Goal: Obtain resource: Download file/media

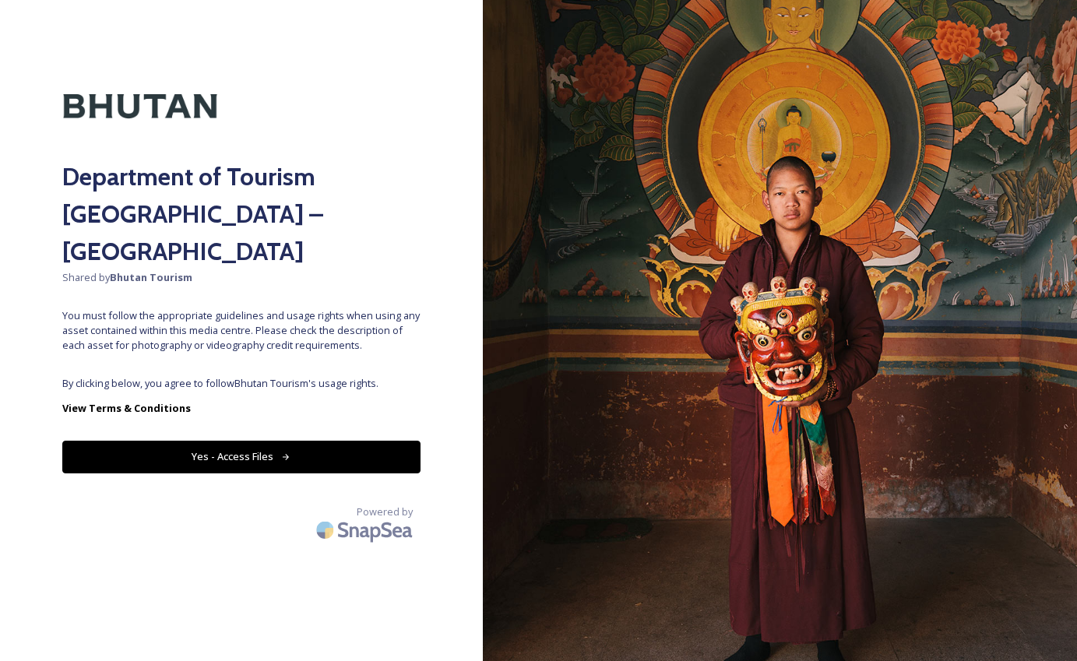
click at [273, 441] on button "Yes - Access Files" at bounding box center [241, 457] width 358 height 32
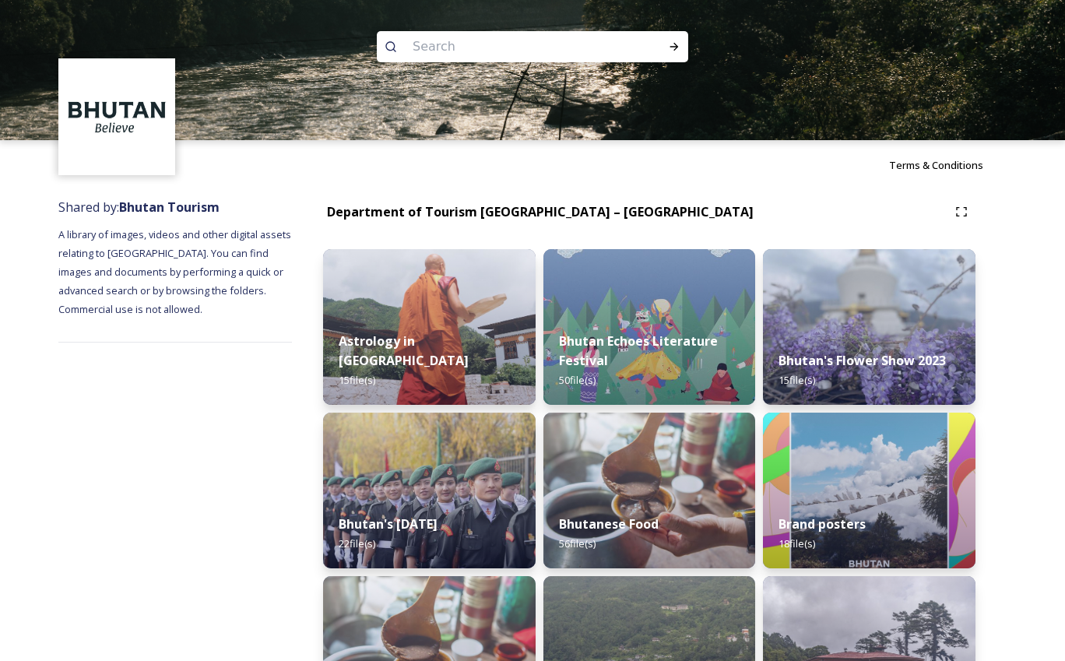
click at [501, 35] on input at bounding box center [511, 47] width 213 height 34
type input "haa"
click at [677, 44] on icon at bounding box center [674, 46] width 12 height 12
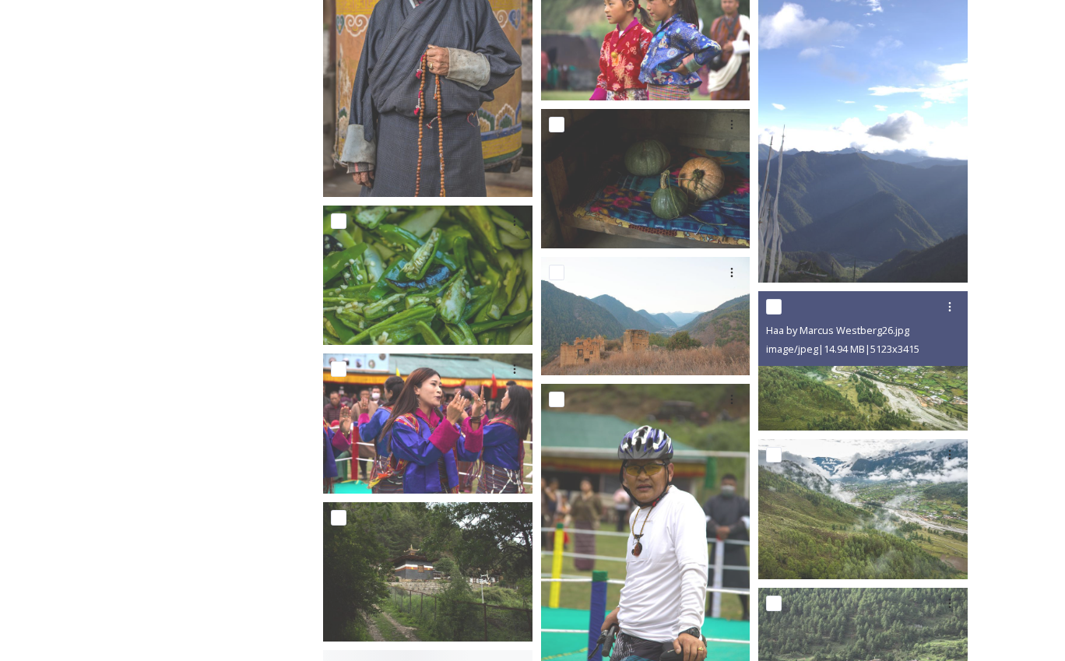
scroll to position [4413, 0]
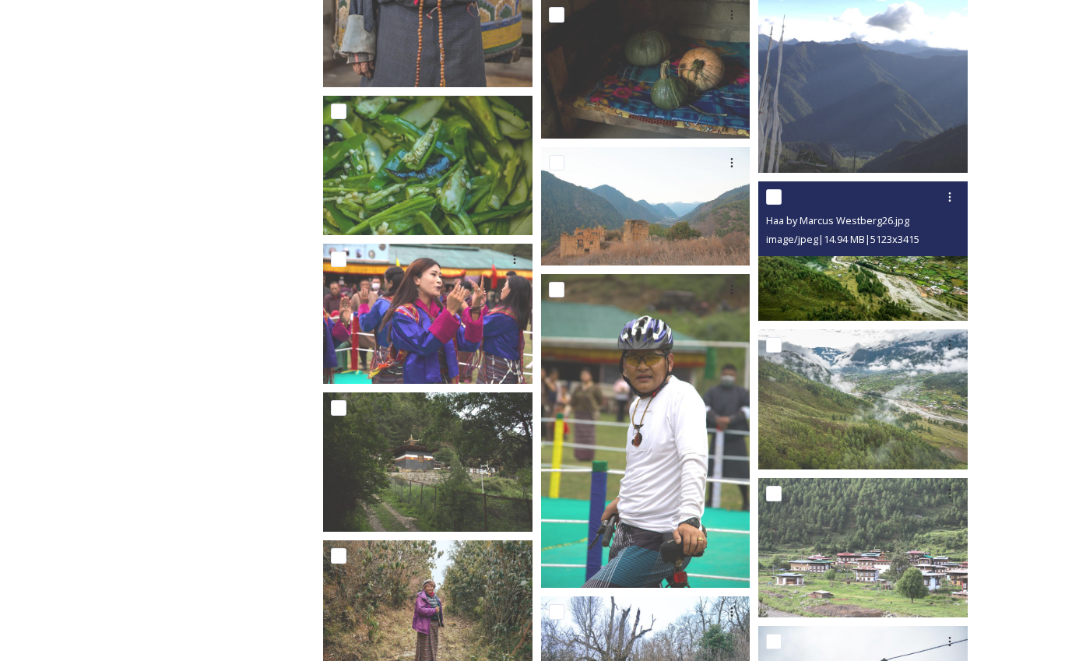
click at [854, 273] on img at bounding box center [862, 250] width 209 height 139
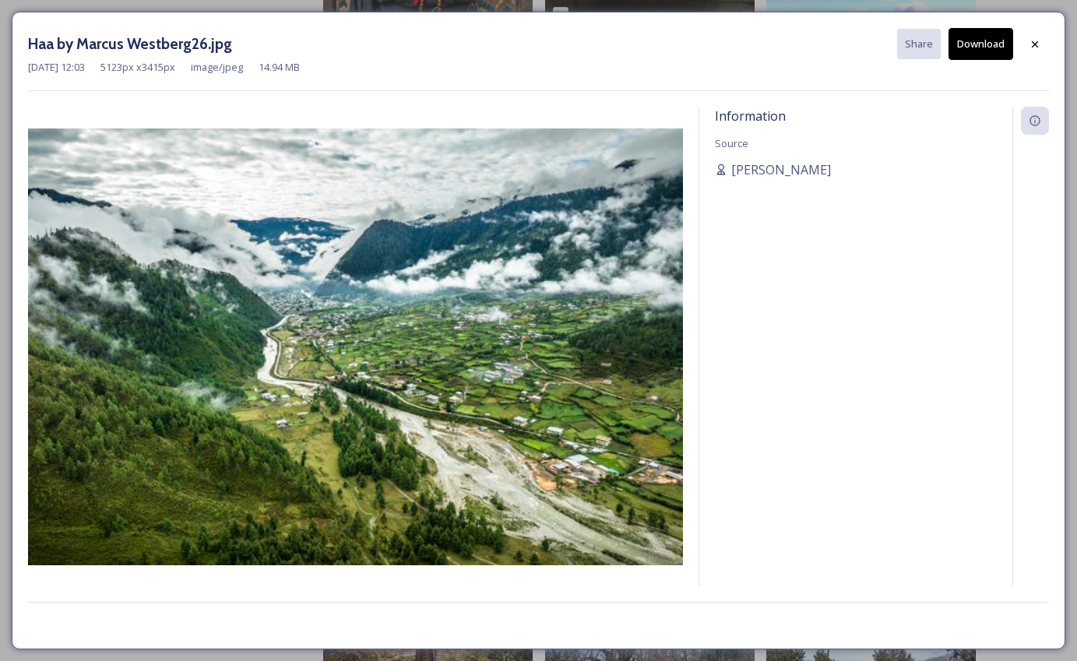
click at [981, 29] on button "Download" at bounding box center [980, 44] width 65 height 32
click at [1038, 42] on icon at bounding box center [1035, 44] width 12 height 12
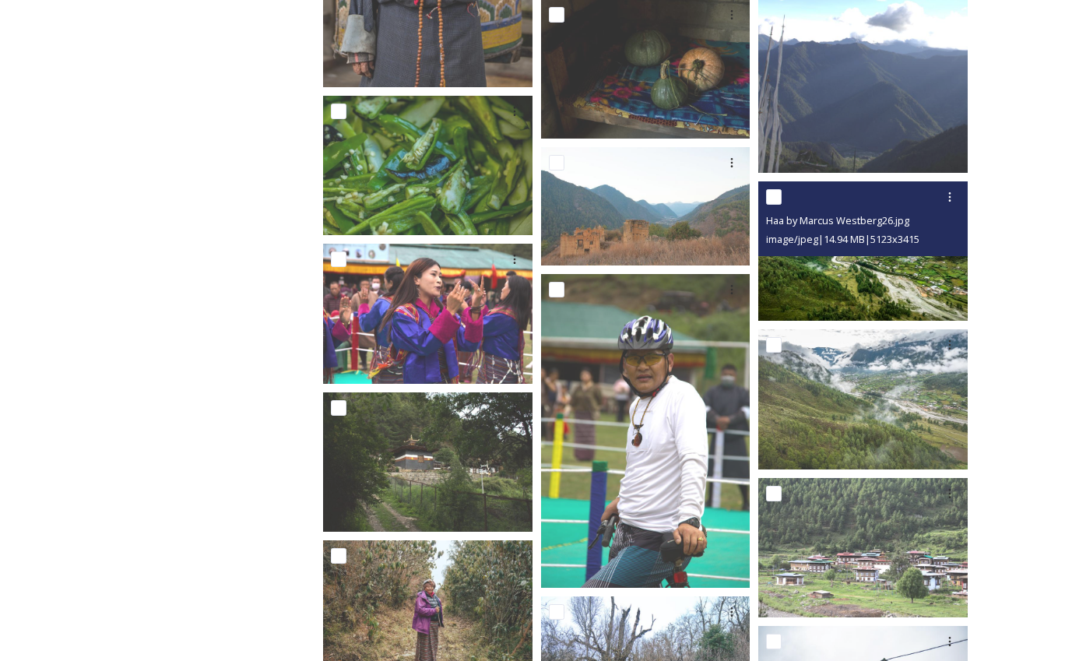
click at [896, 291] on img at bounding box center [862, 250] width 209 height 139
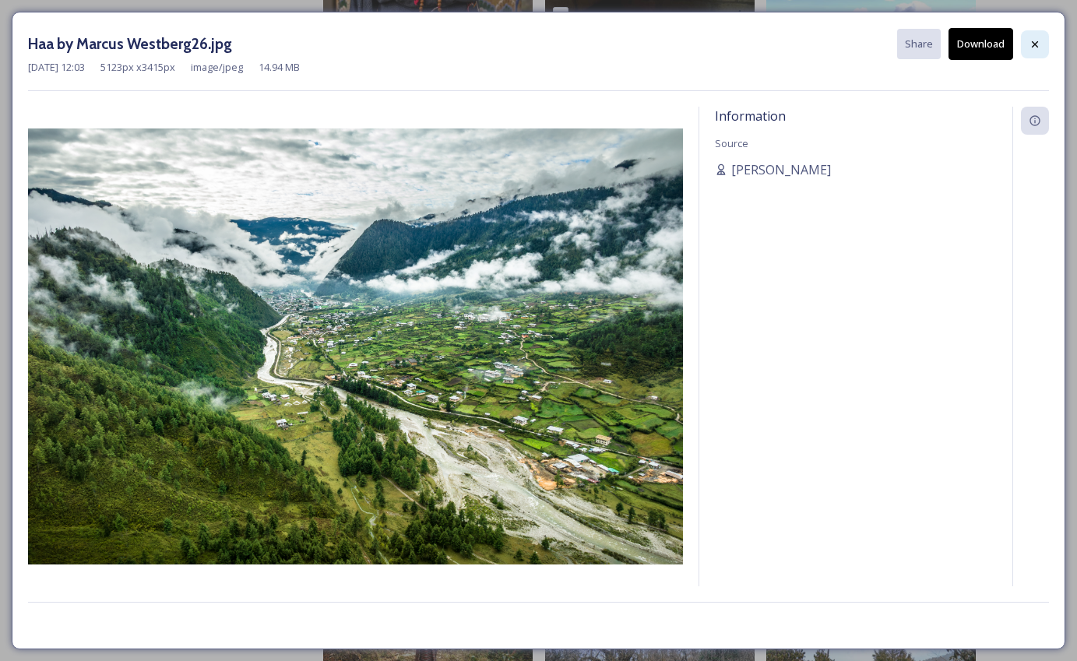
click at [1038, 43] on icon at bounding box center [1035, 44] width 12 height 12
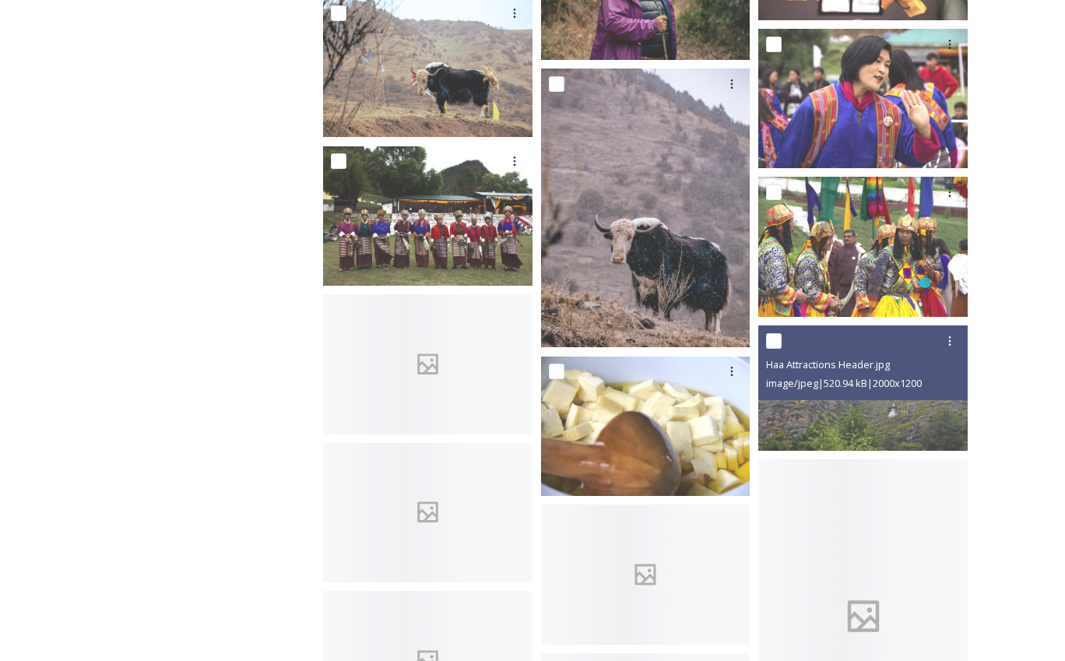
scroll to position [6126, 0]
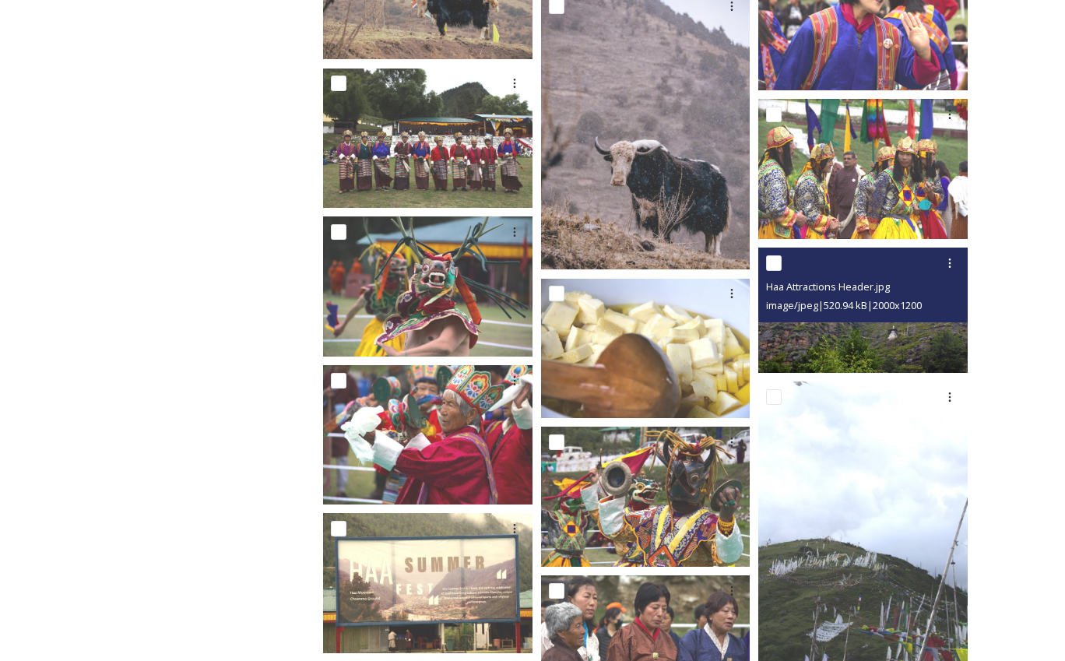
click at [869, 322] on img at bounding box center [862, 310] width 209 height 125
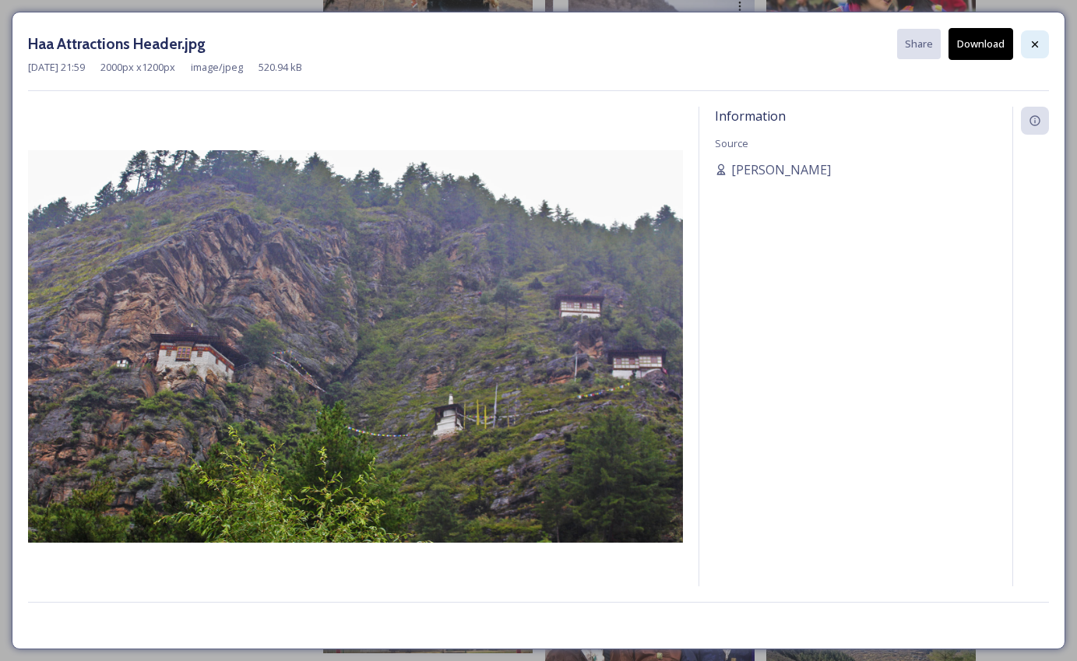
click at [1030, 36] on div at bounding box center [1035, 44] width 28 height 28
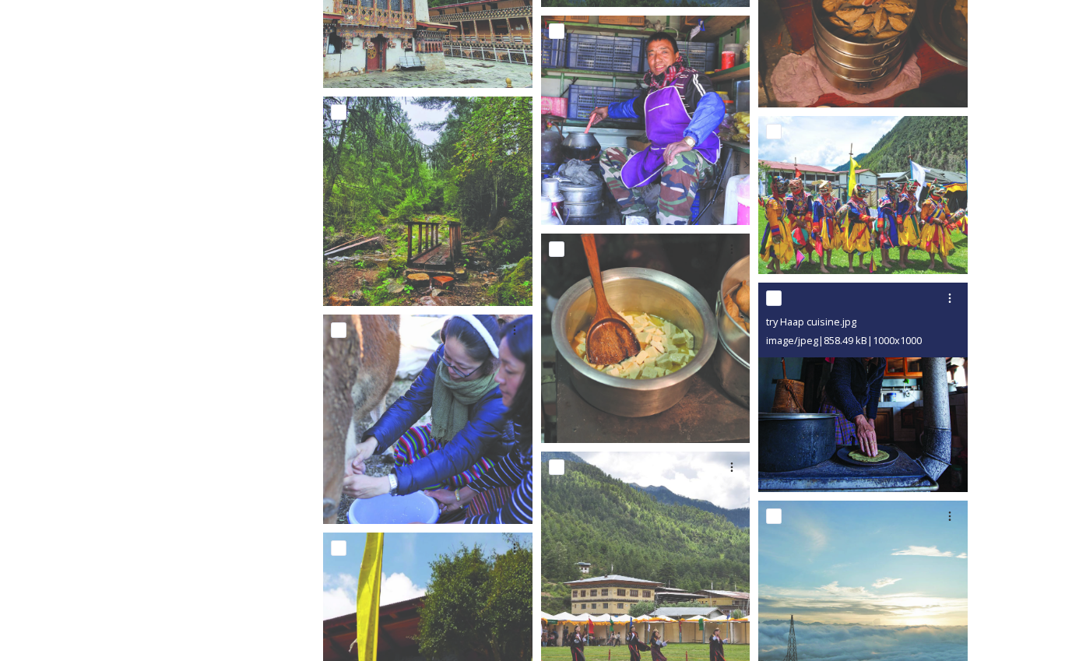
scroll to position [1890, 0]
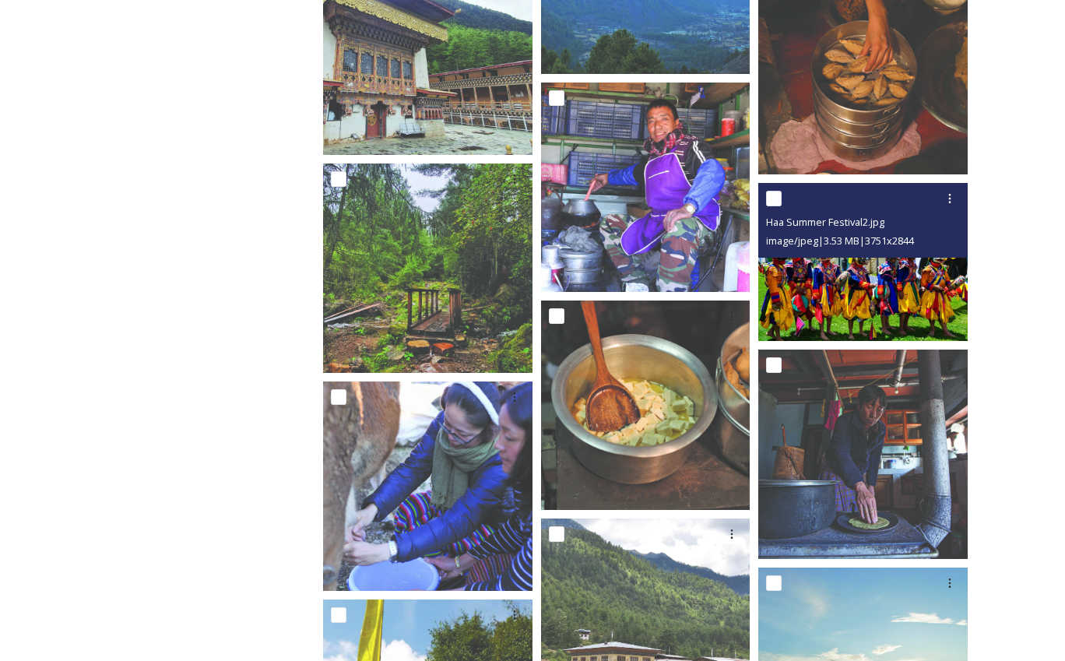
click at [896, 280] on img at bounding box center [862, 261] width 209 height 159
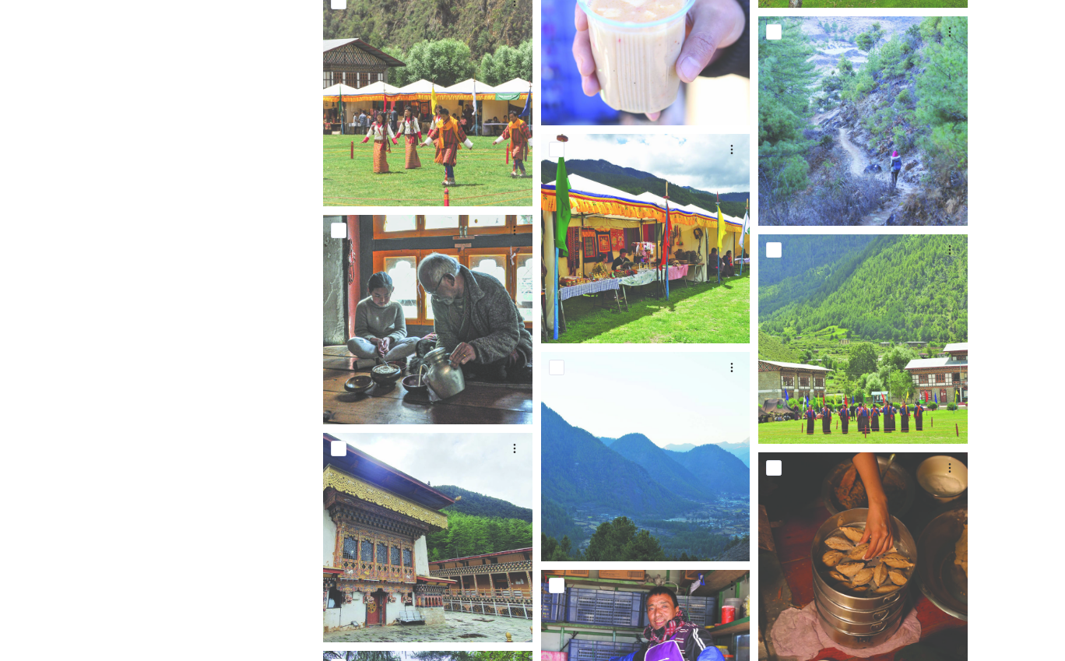
scroll to position [1345, 0]
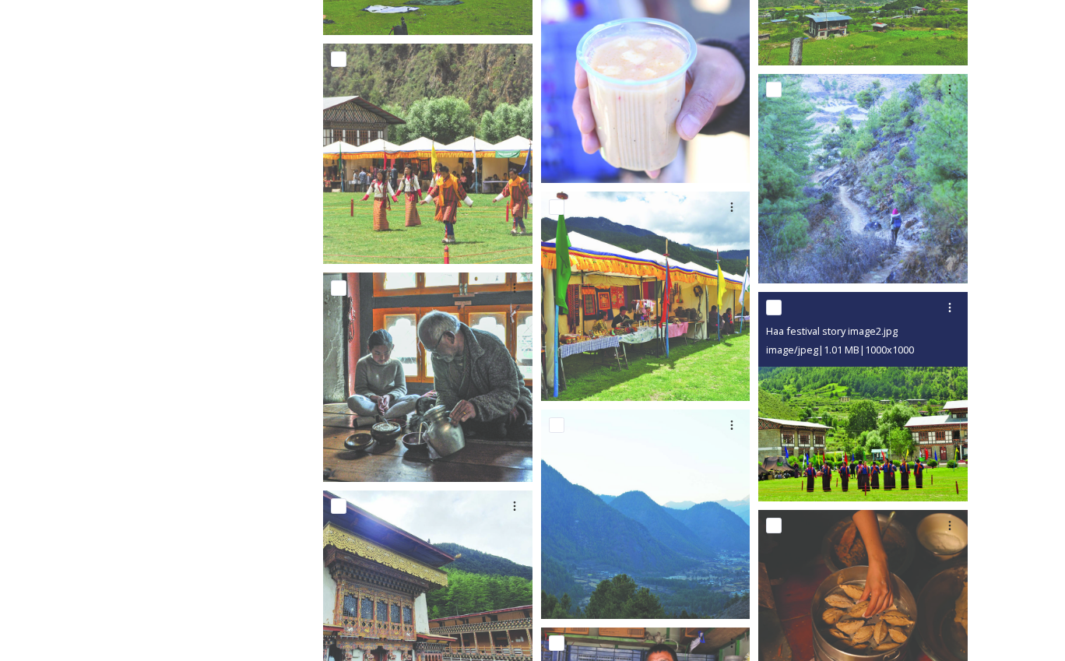
click at [881, 412] on img at bounding box center [862, 396] width 209 height 209
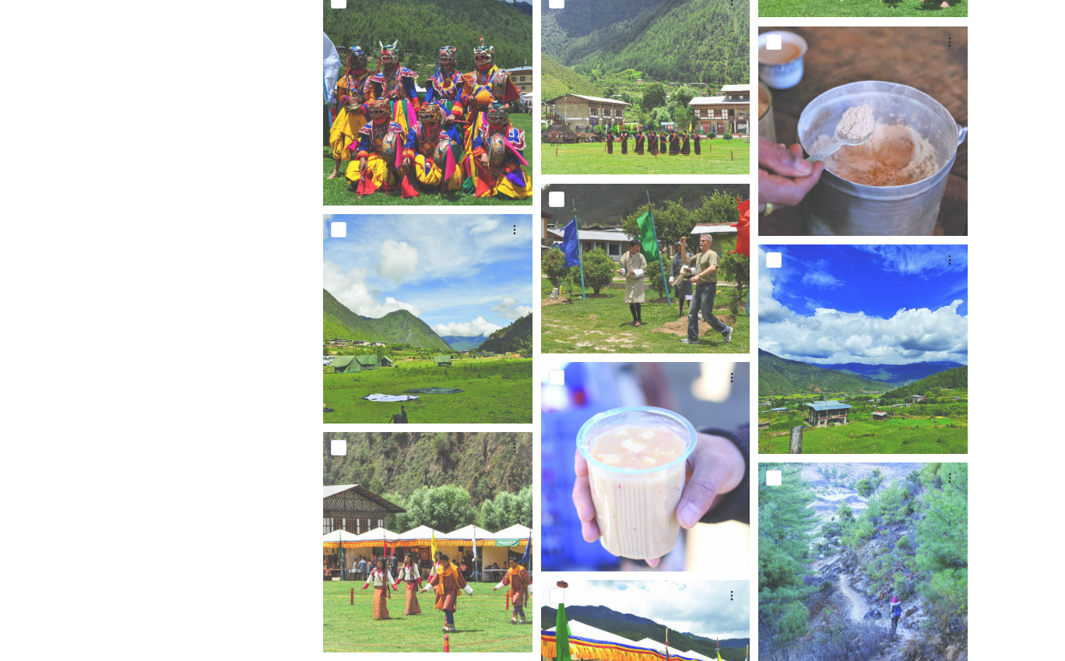
scroll to position [955, 0]
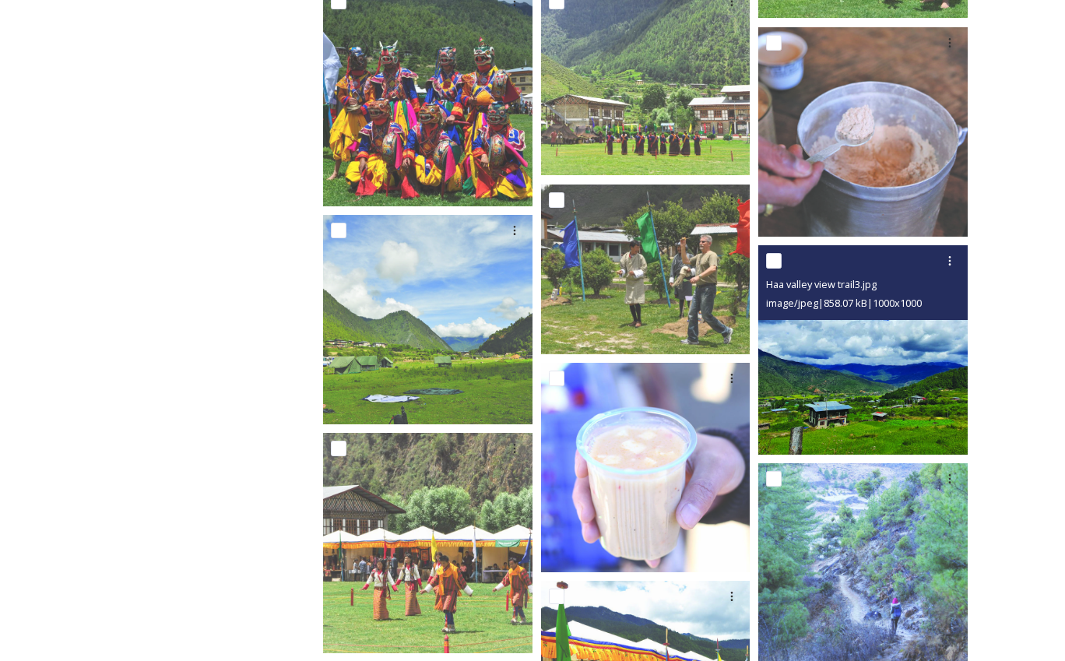
click at [871, 377] on img at bounding box center [862, 349] width 209 height 209
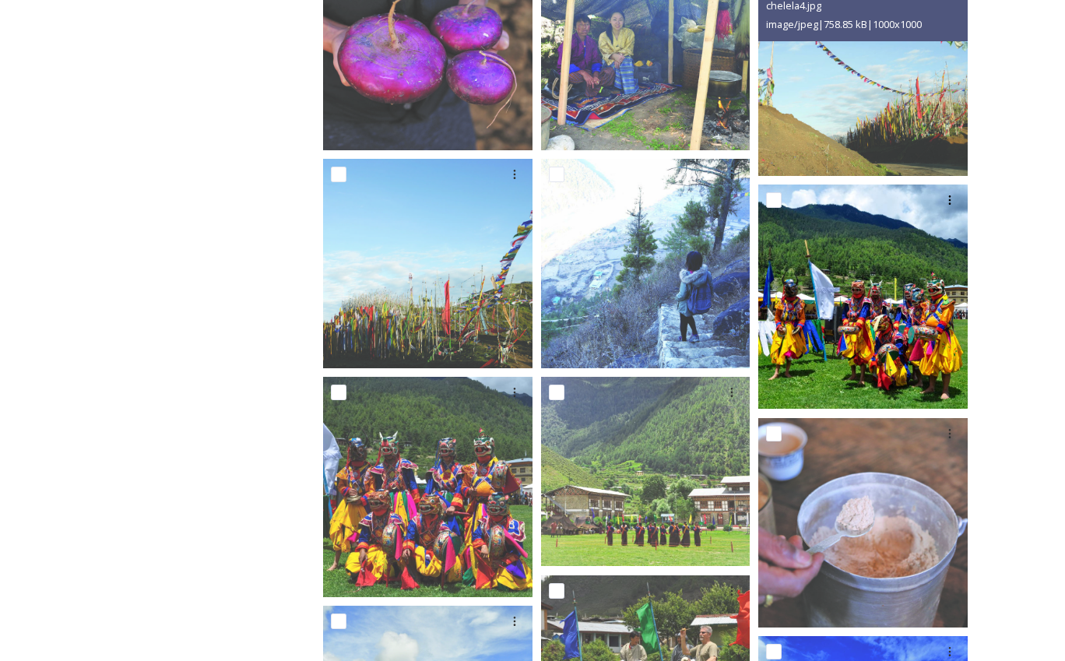
scroll to position [644, 0]
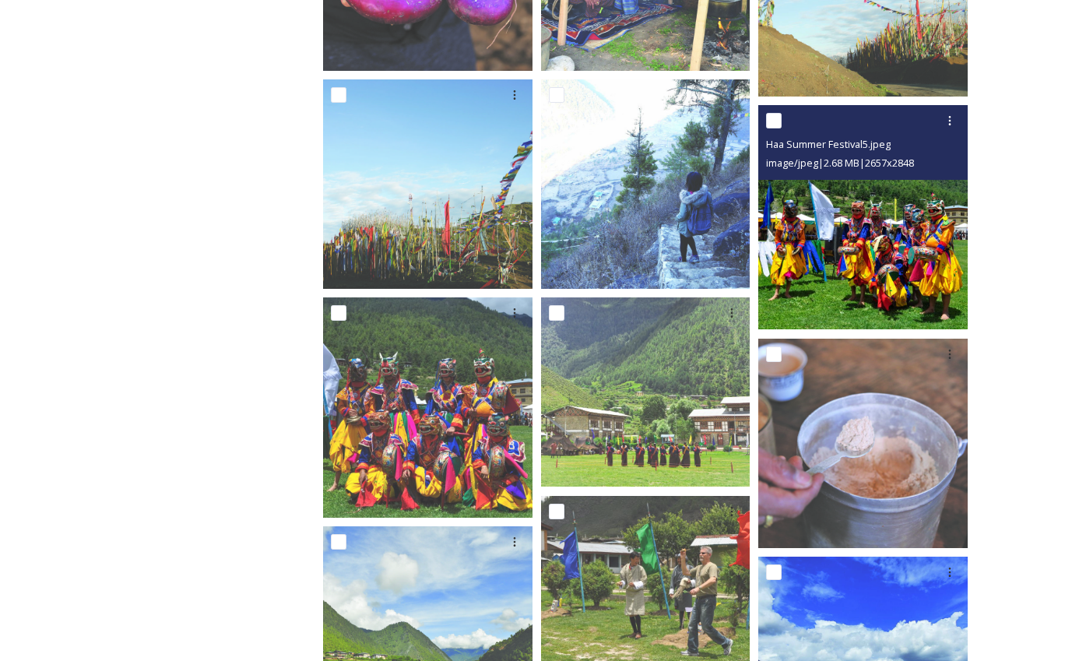
click at [879, 267] on img at bounding box center [862, 217] width 209 height 224
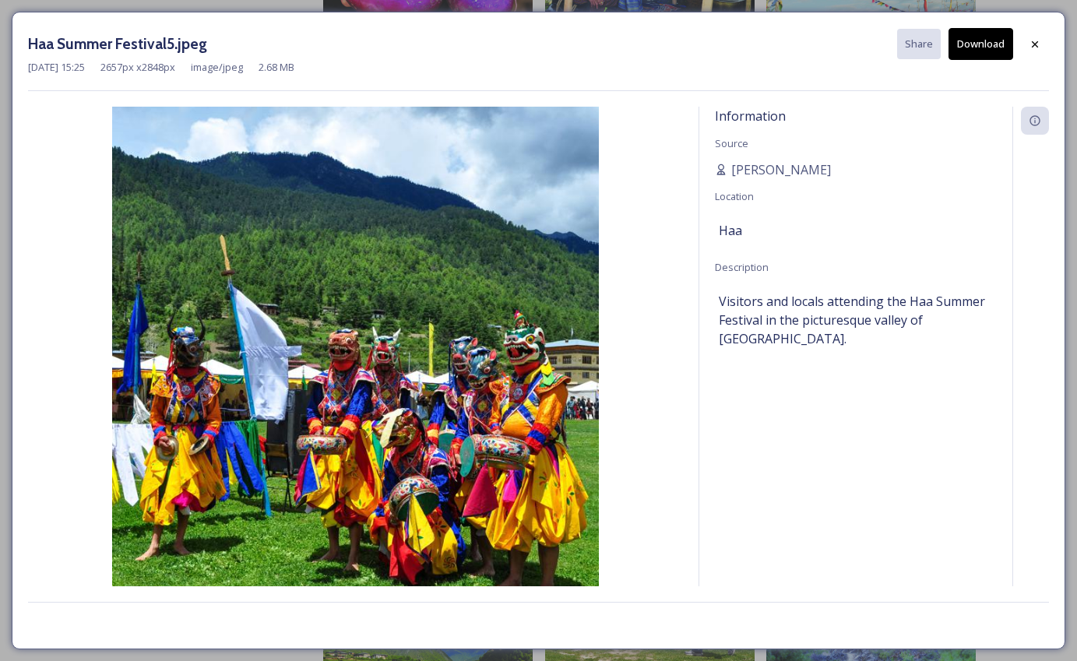
click at [976, 47] on button "Download" at bounding box center [980, 44] width 65 height 32
click at [1041, 45] on div at bounding box center [1035, 44] width 28 height 28
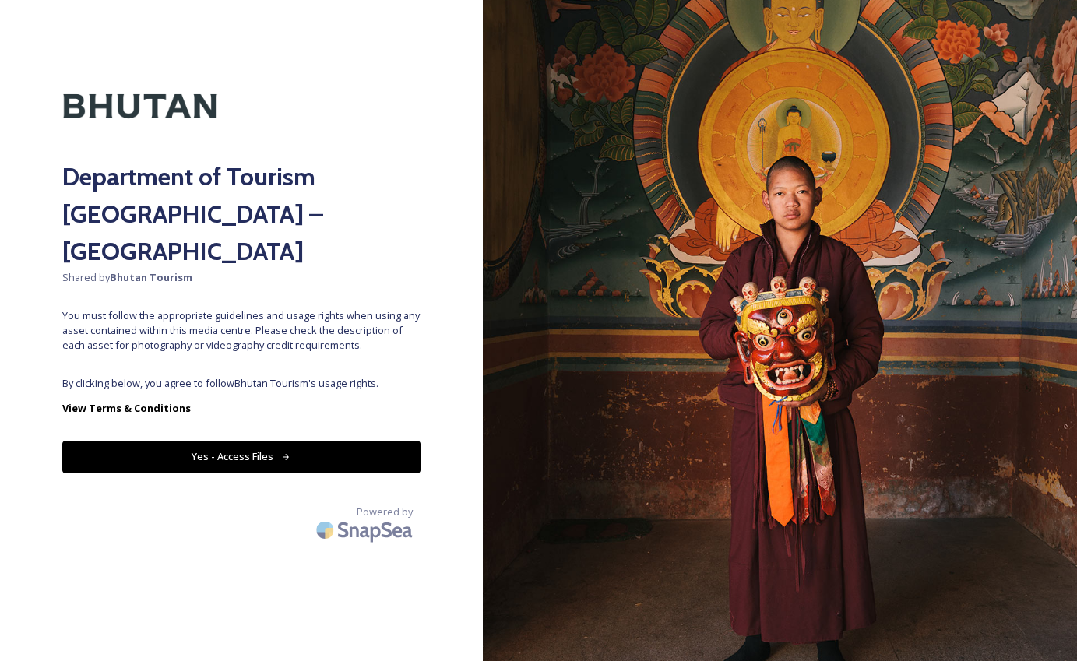
click at [241, 441] on button "Yes - Access Files" at bounding box center [241, 457] width 358 height 32
click at [260, 441] on button "Yes - Access Files" at bounding box center [241, 457] width 358 height 32
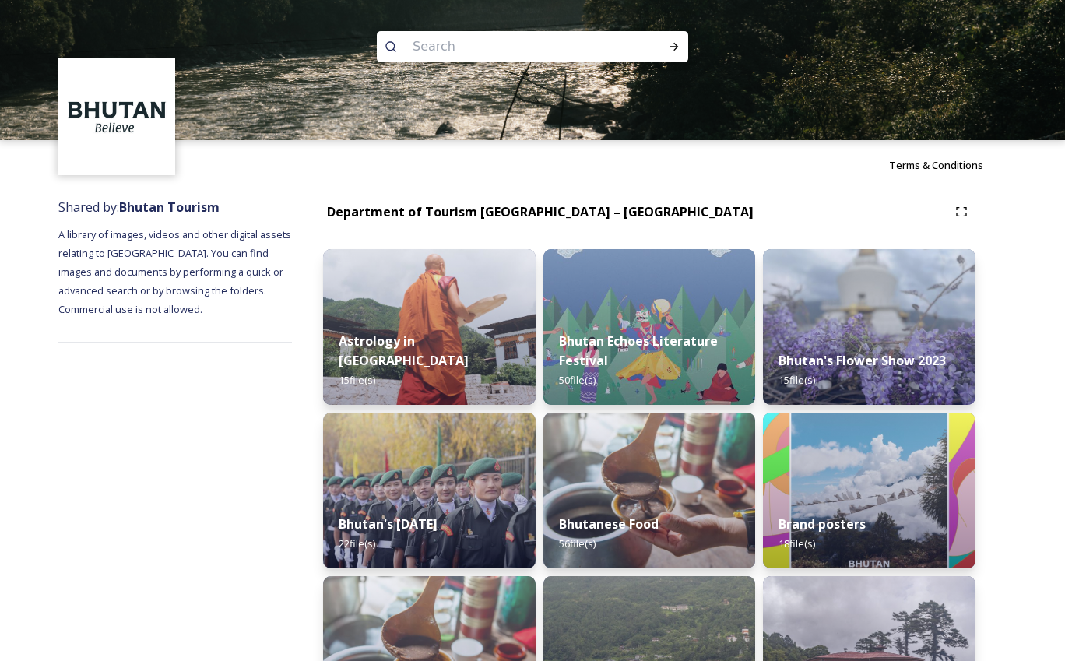
click at [423, 47] on input at bounding box center [511, 47] width 213 height 34
type input "haa"
click at [683, 52] on div "Run Search" at bounding box center [674, 47] width 28 height 28
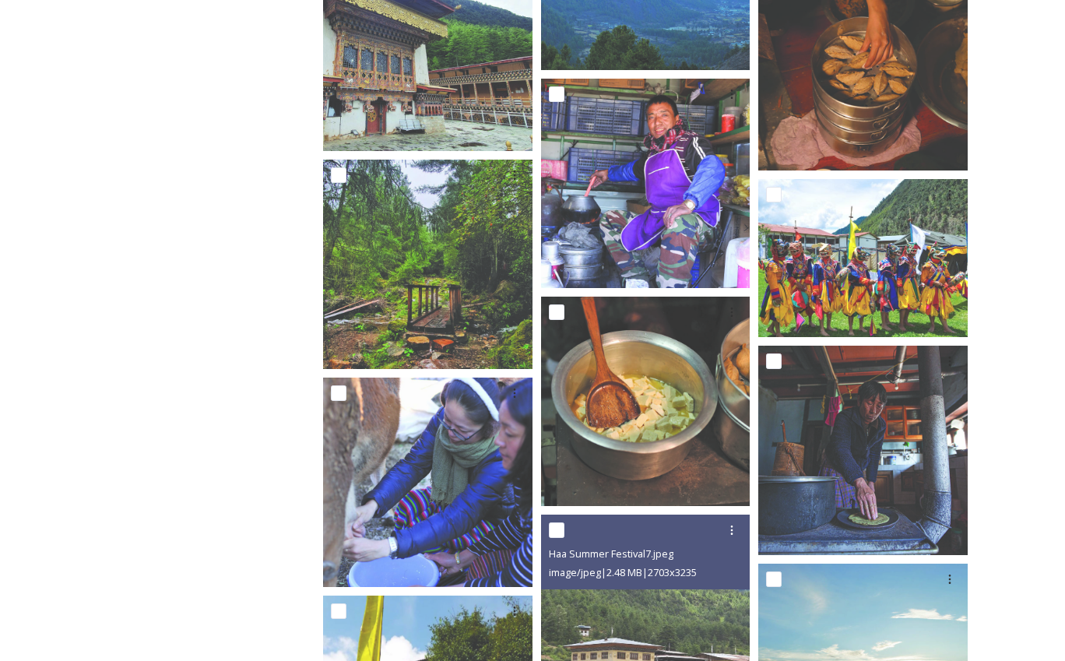
scroll to position [1713, 0]
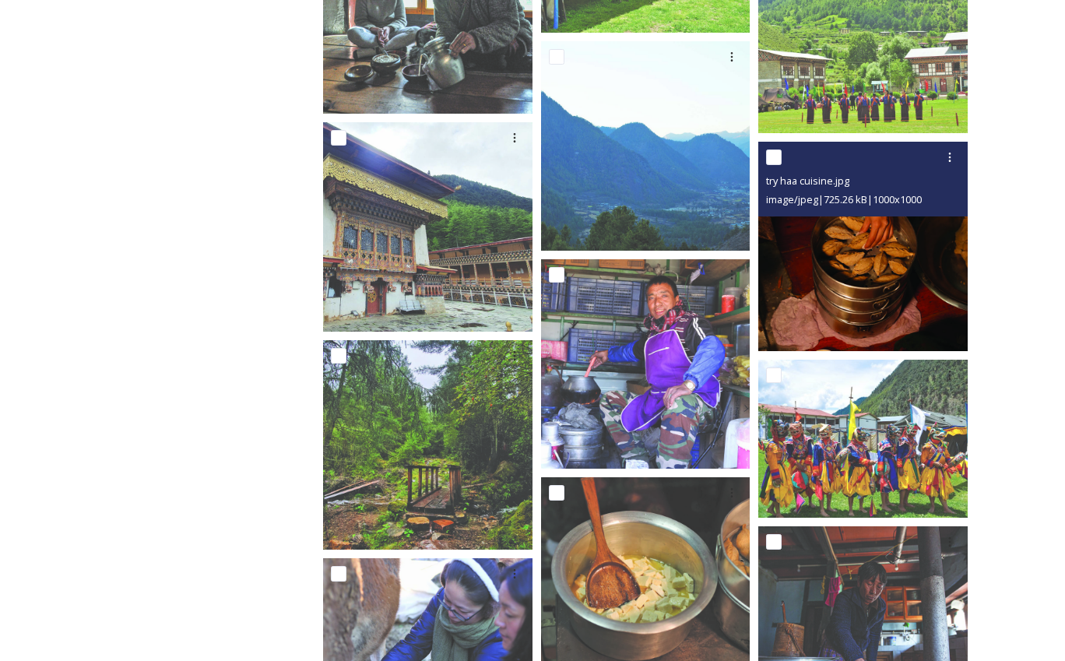
click at [856, 269] on img at bounding box center [862, 246] width 209 height 209
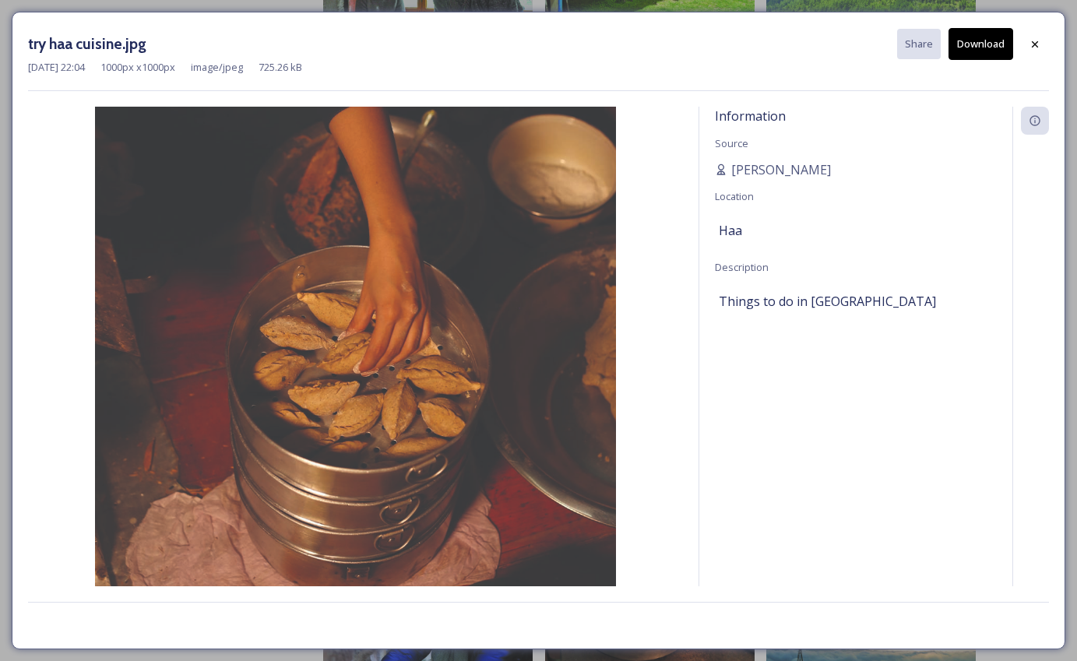
click at [970, 43] on button "Download" at bounding box center [980, 44] width 65 height 32
click at [1034, 47] on icon at bounding box center [1035, 44] width 12 height 12
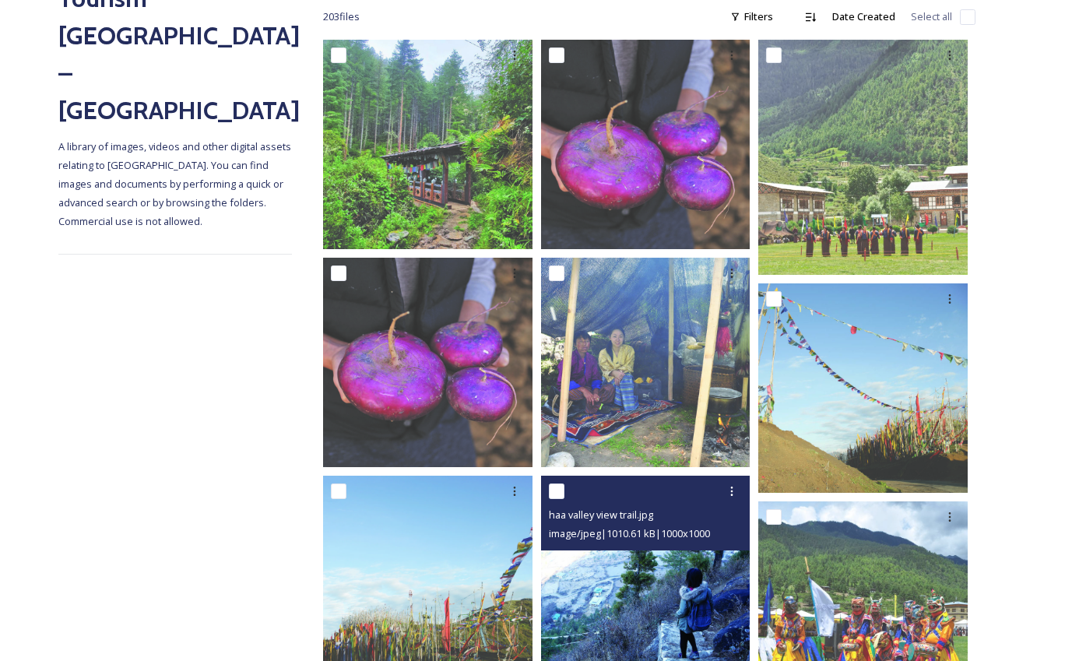
scroll to position [234, 0]
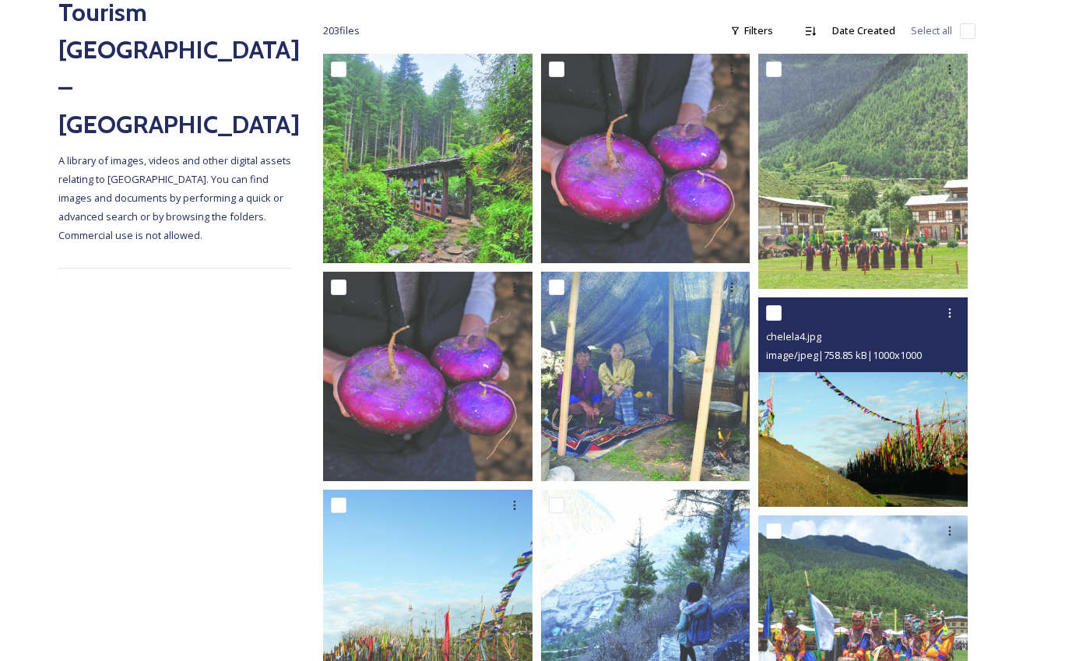
click at [853, 424] on img at bounding box center [862, 401] width 209 height 209
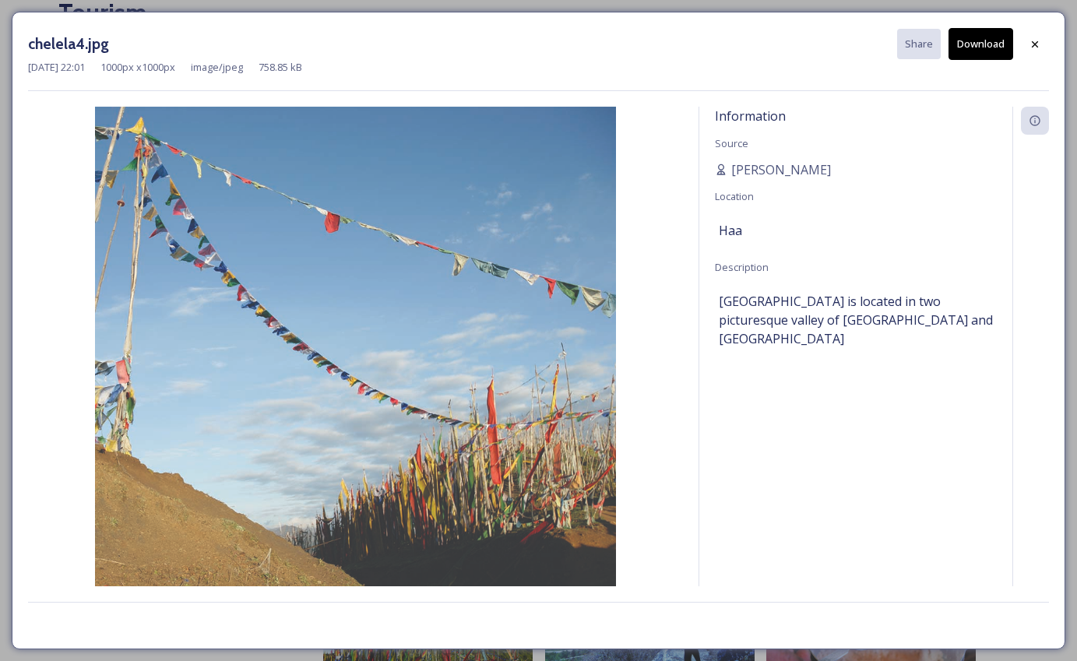
click at [985, 47] on button "Download" at bounding box center [980, 44] width 65 height 32
click at [1028, 44] on div at bounding box center [1035, 44] width 28 height 28
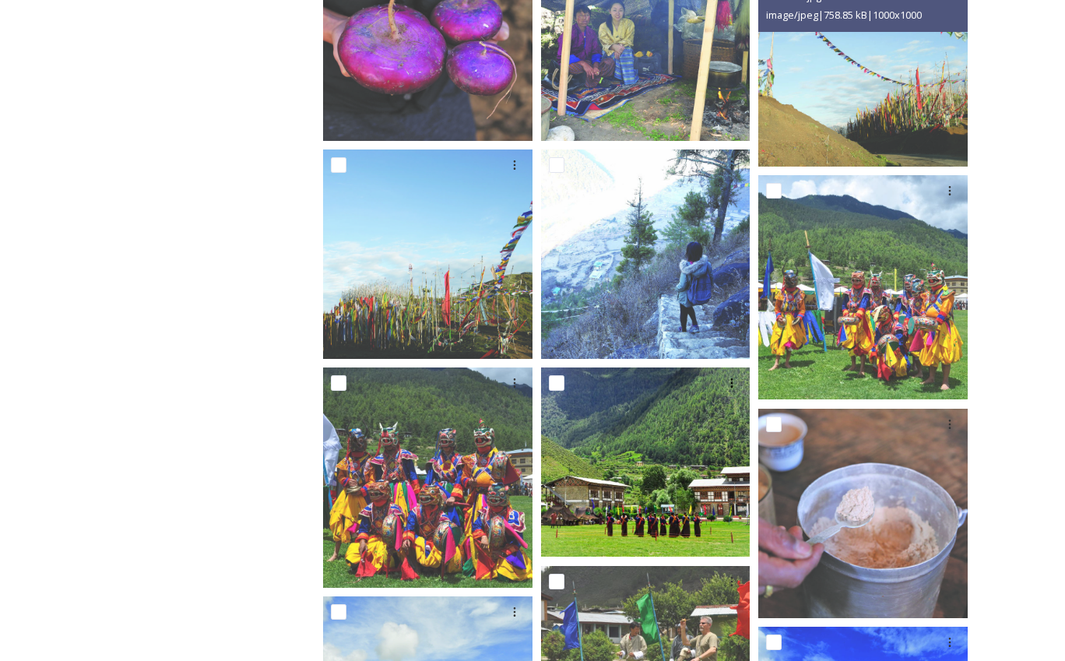
scroll to position [545, 0]
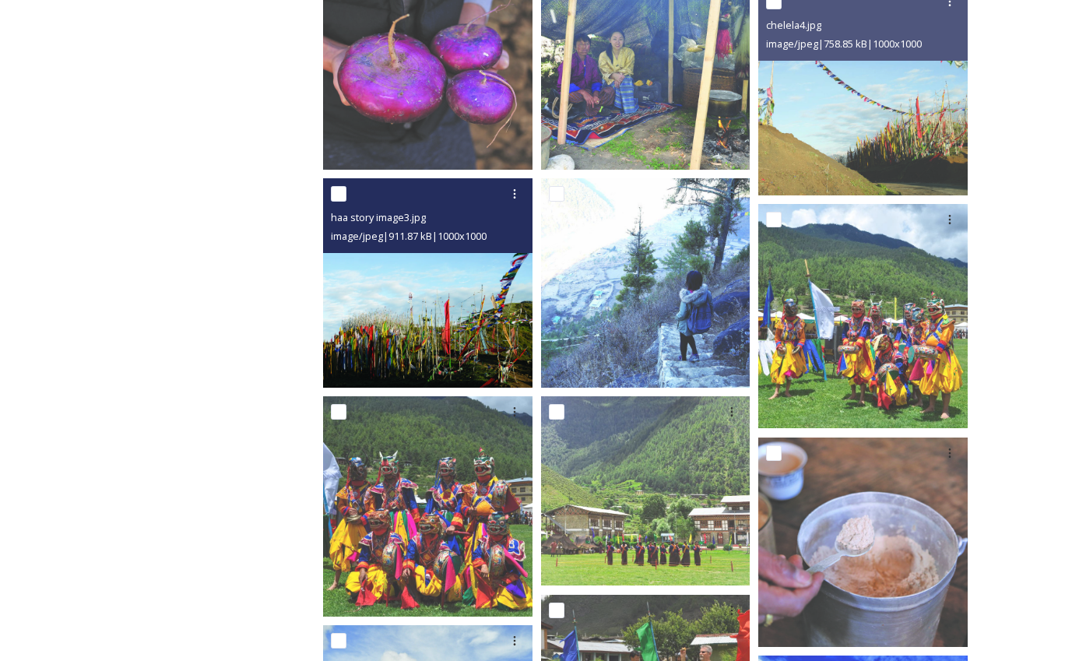
click at [430, 333] on img at bounding box center [427, 282] width 209 height 209
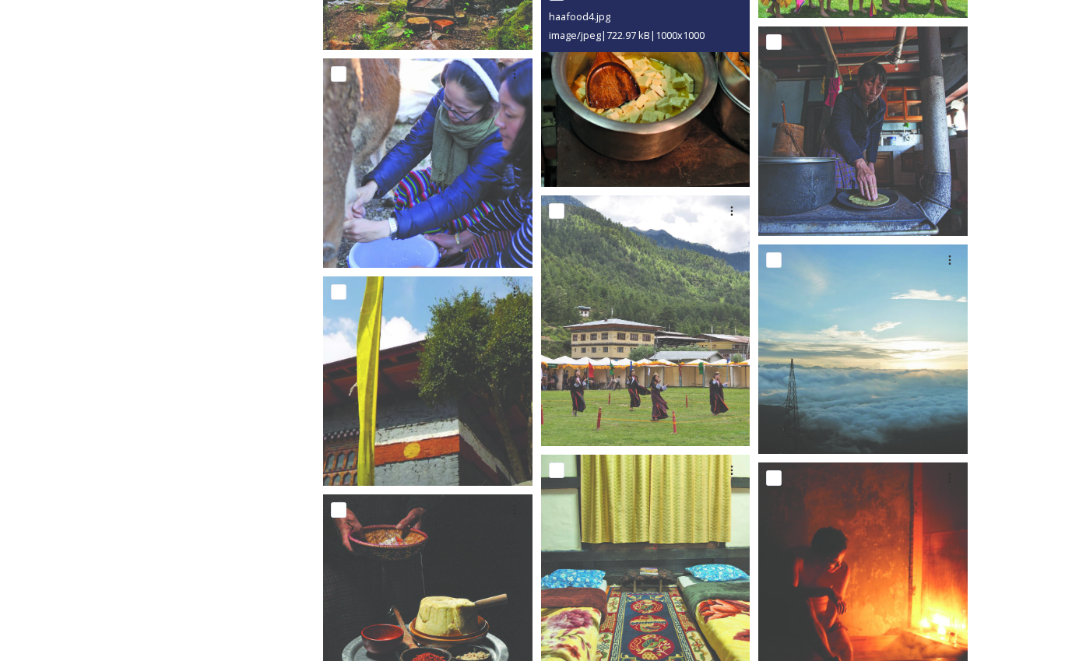
scroll to position [2258, 0]
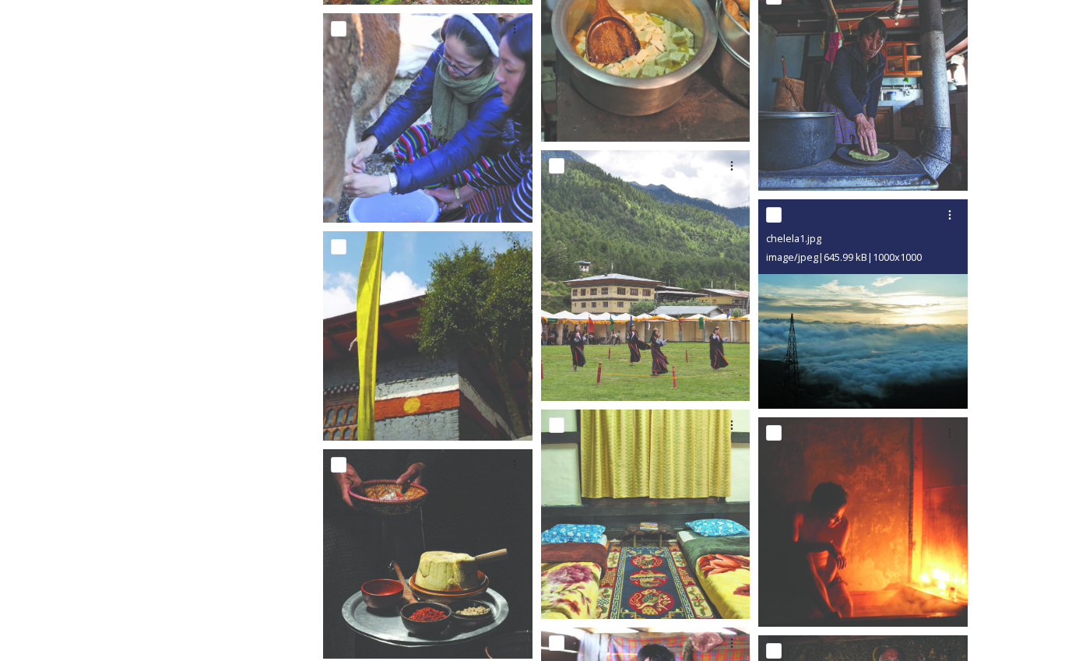
click at [856, 341] on img at bounding box center [862, 303] width 209 height 209
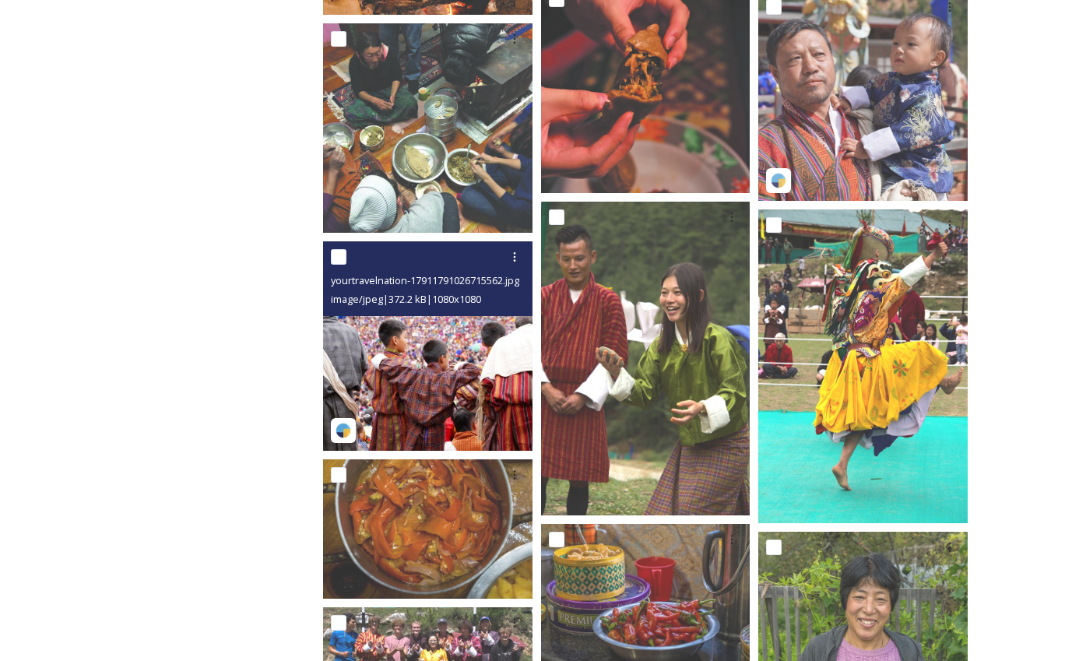
scroll to position [2881, 0]
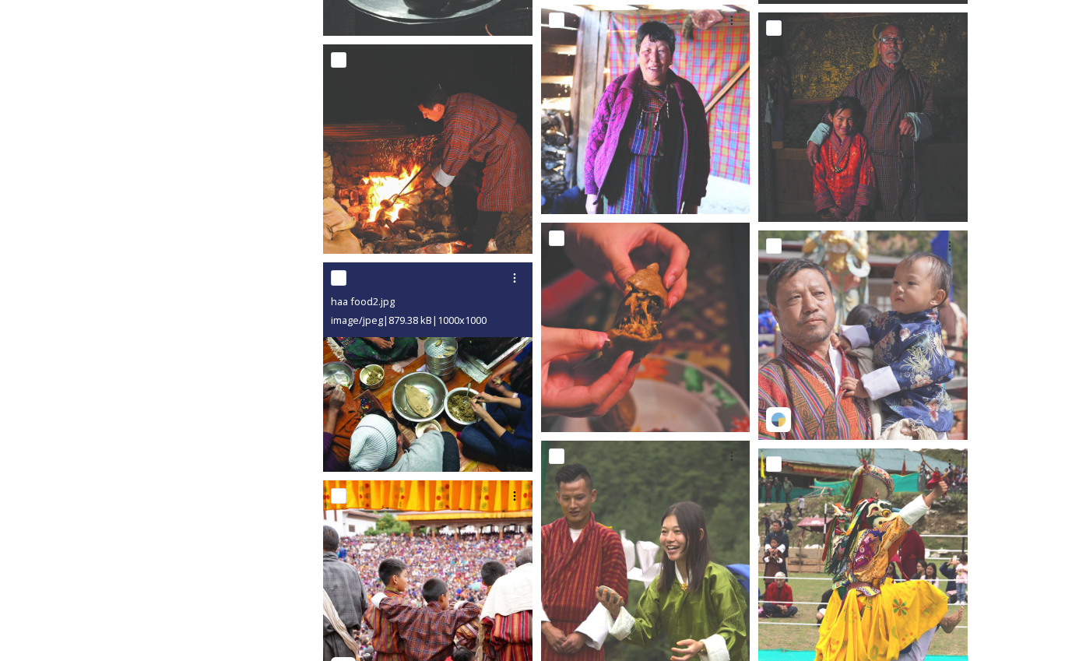
click at [481, 385] on img at bounding box center [427, 366] width 209 height 209
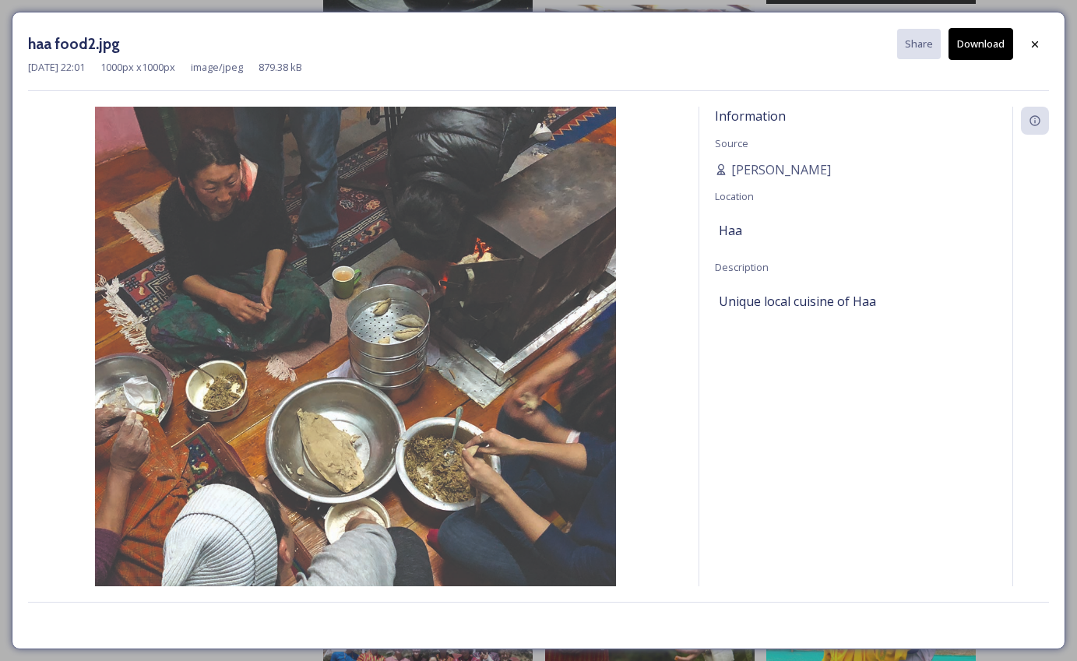
click at [983, 43] on button "Download" at bounding box center [980, 44] width 65 height 32
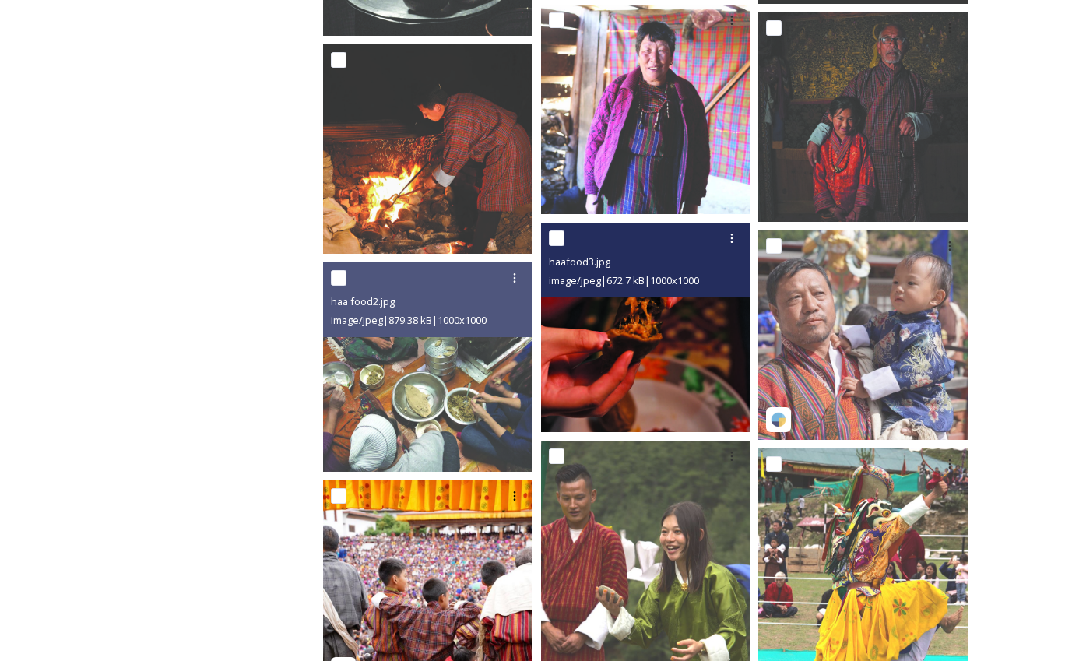
click at [671, 329] on img at bounding box center [645, 327] width 209 height 209
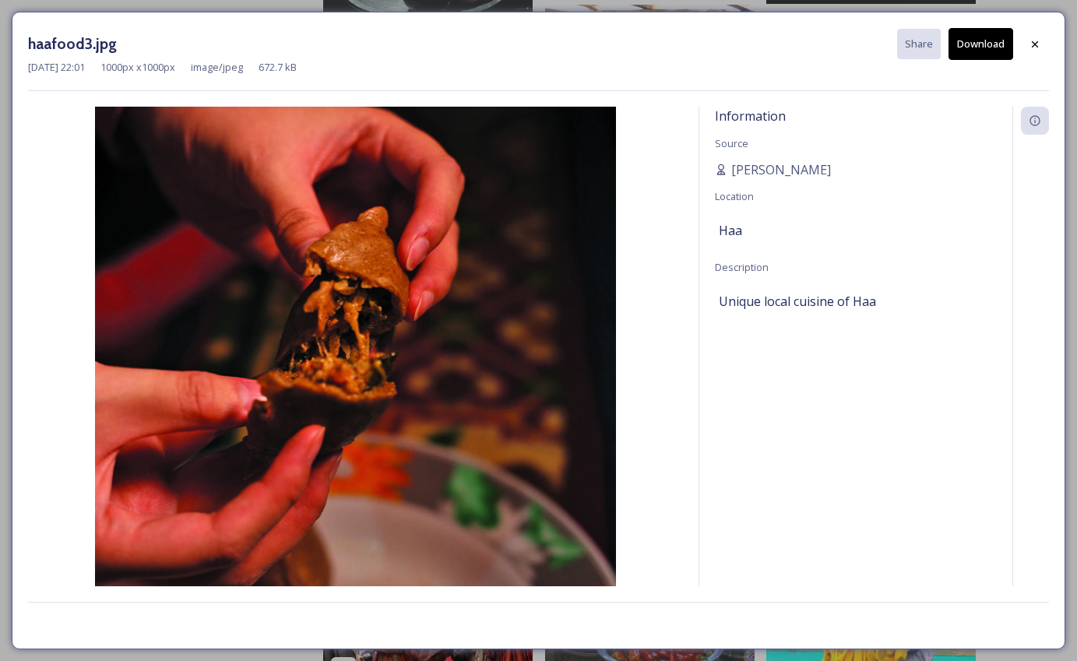
click at [980, 48] on button "Download" at bounding box center [980, 44] width 65 height 32
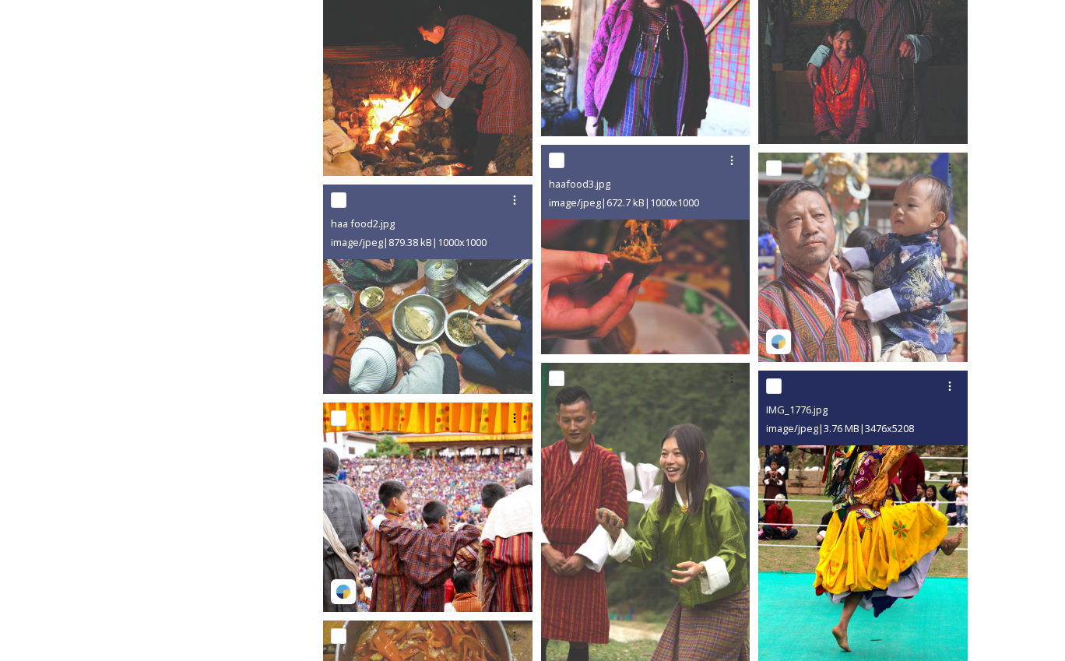
scroll to position [3037, 0]
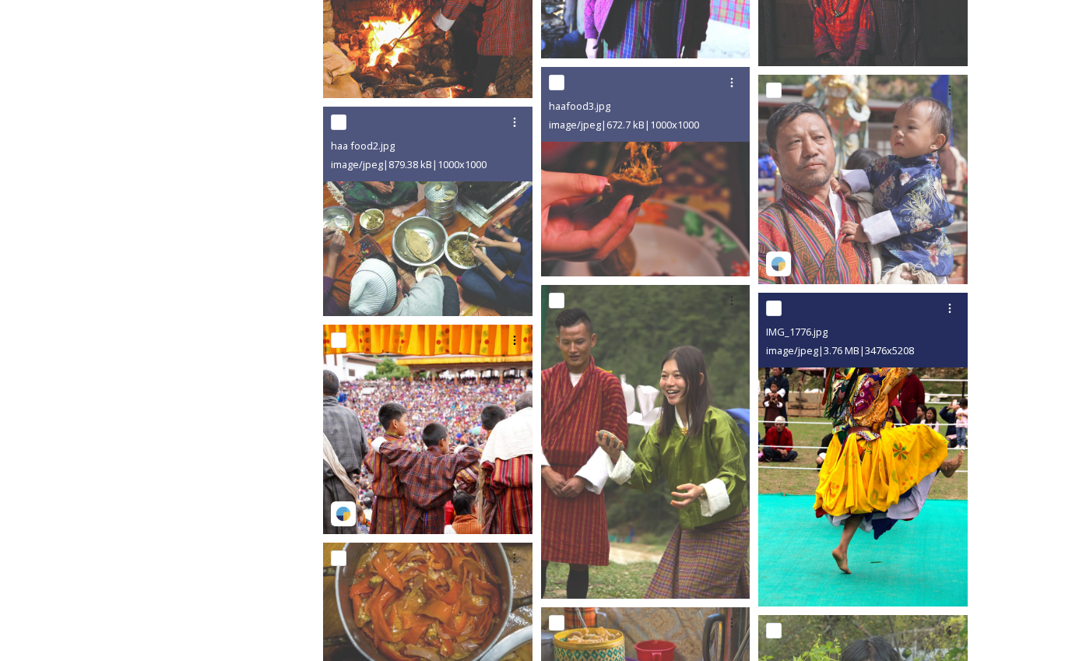
click at [888, 466] on img at bounding box center [862, 450] width 209 height 314
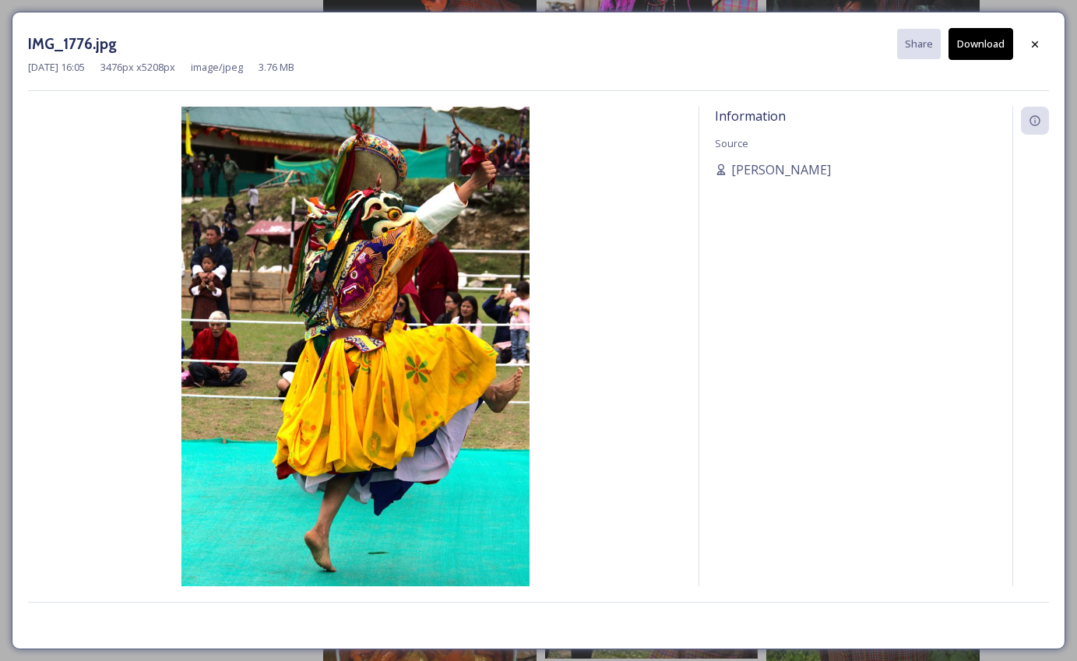
click at [962, 45] on button "Download" at bounding box center [980, 44] width 65 height 32
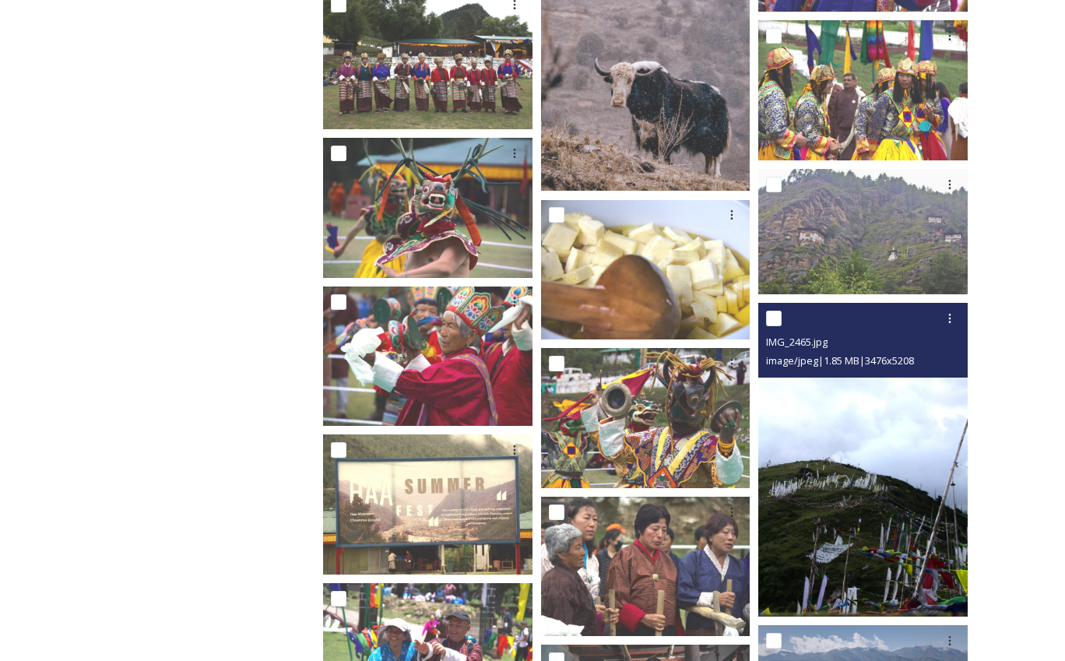
scroll to position [6463, 0]
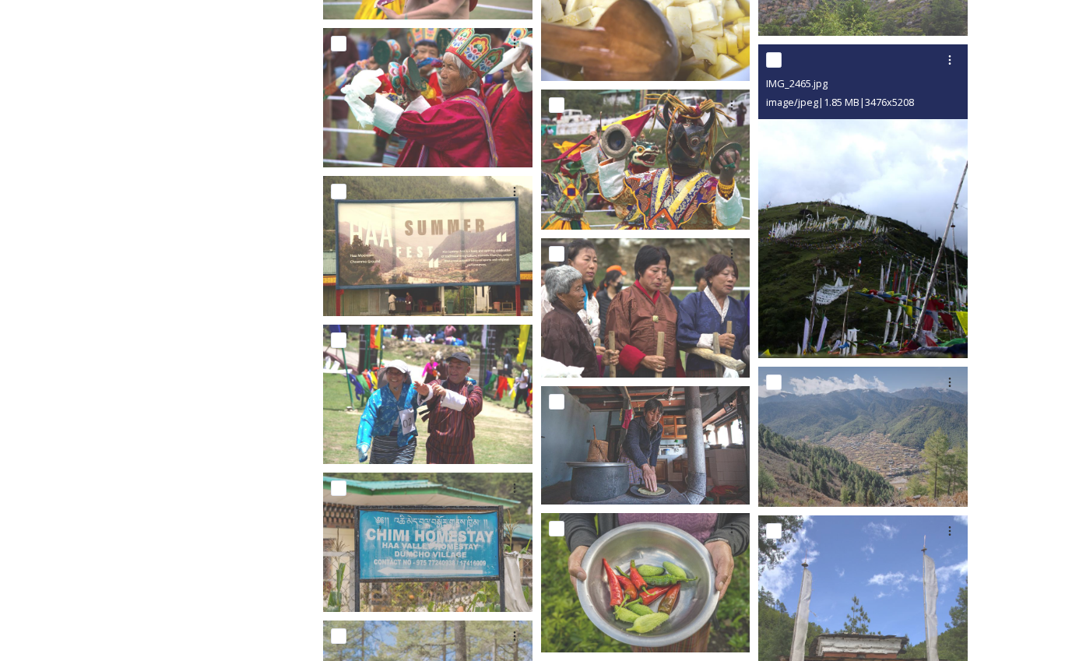
click at [889, 280] on img at bounding box center [862, 201] width 209 height 314
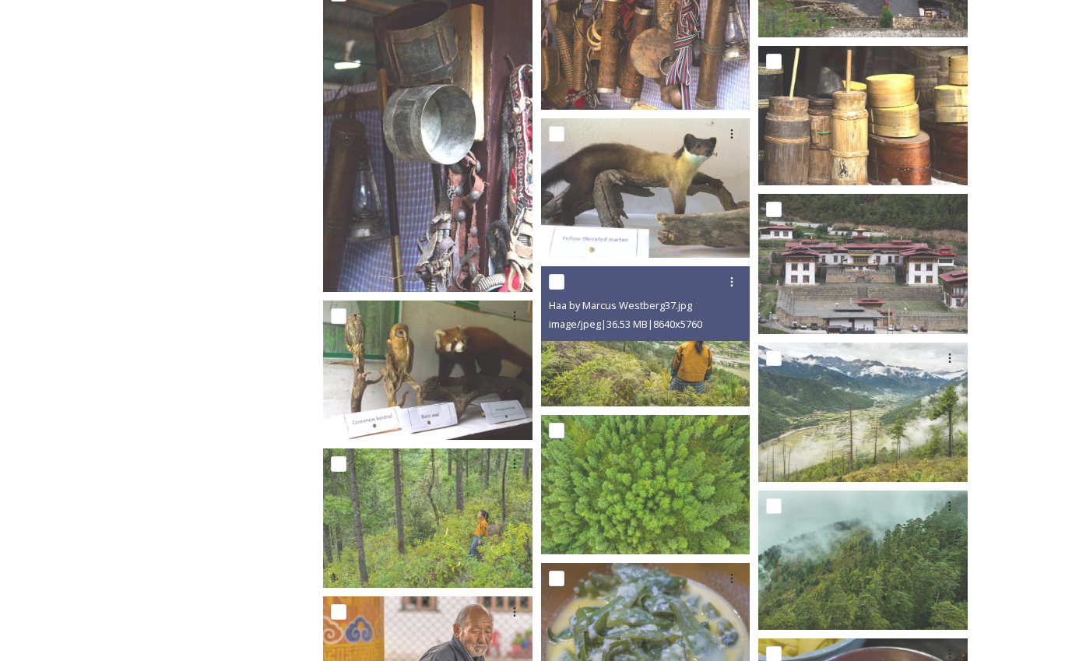
scroll to position [8643, 0]
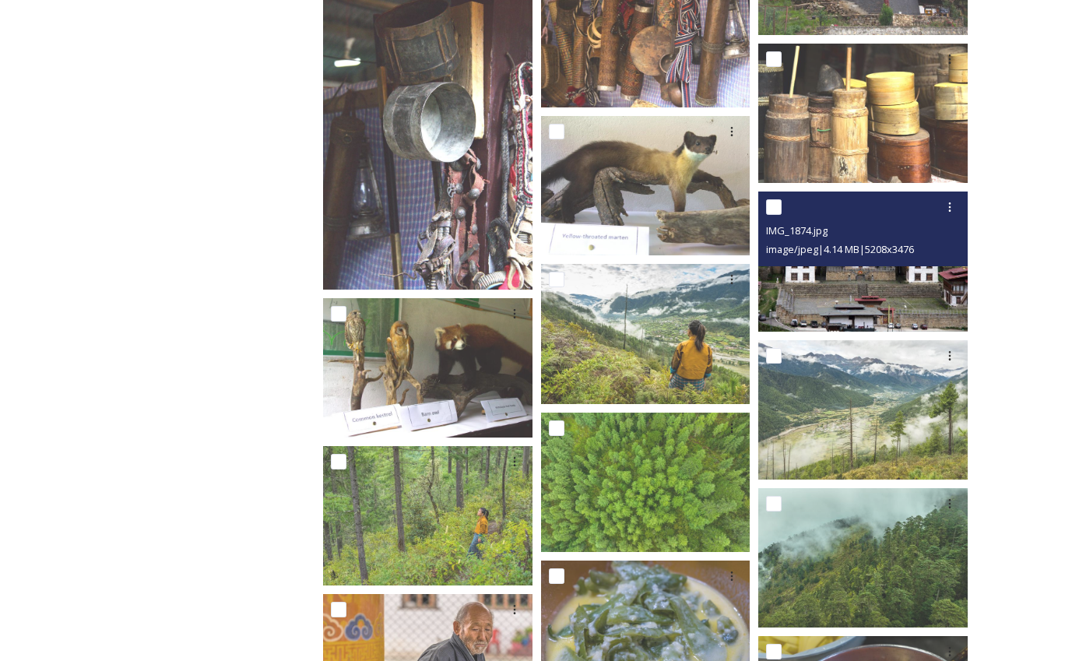
click at [878, 297] on img at bounding box center [862, 261] width 209 height 139
click at [902, 256] on span "image/jpeg | 4.14 MB | 5208 x 3476" at bounding box center [840, 249] width 148 height 14
click at [857, 287] on img at bounding box center [862, 261] width 209 height 139
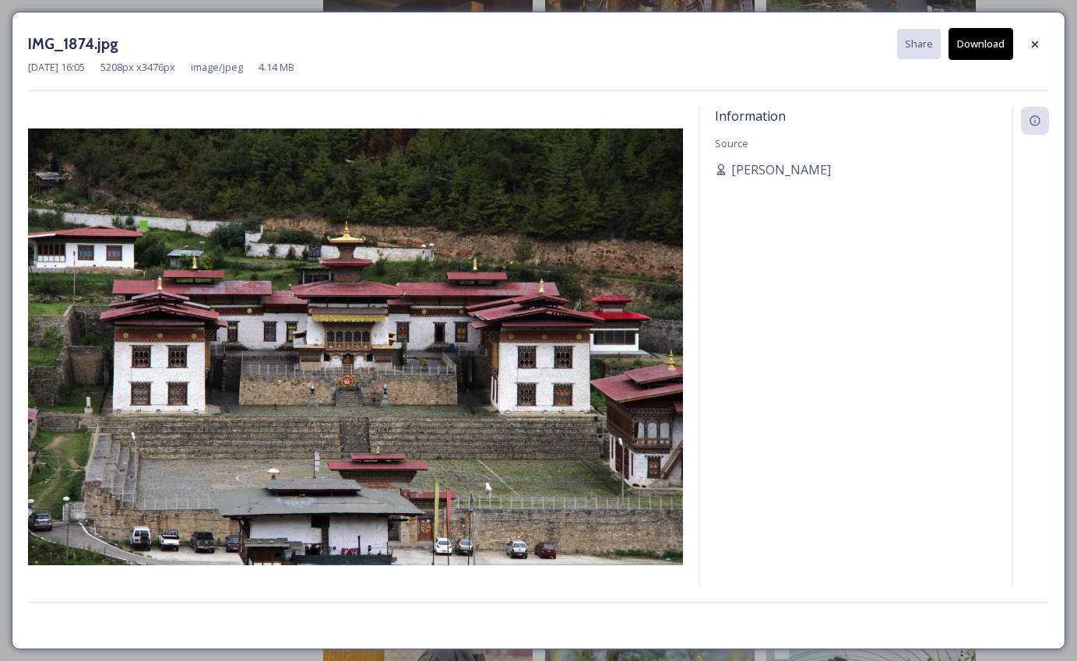
click at [988, 35] on button "Download" at bounding box center [980, 44] width 65 height 32
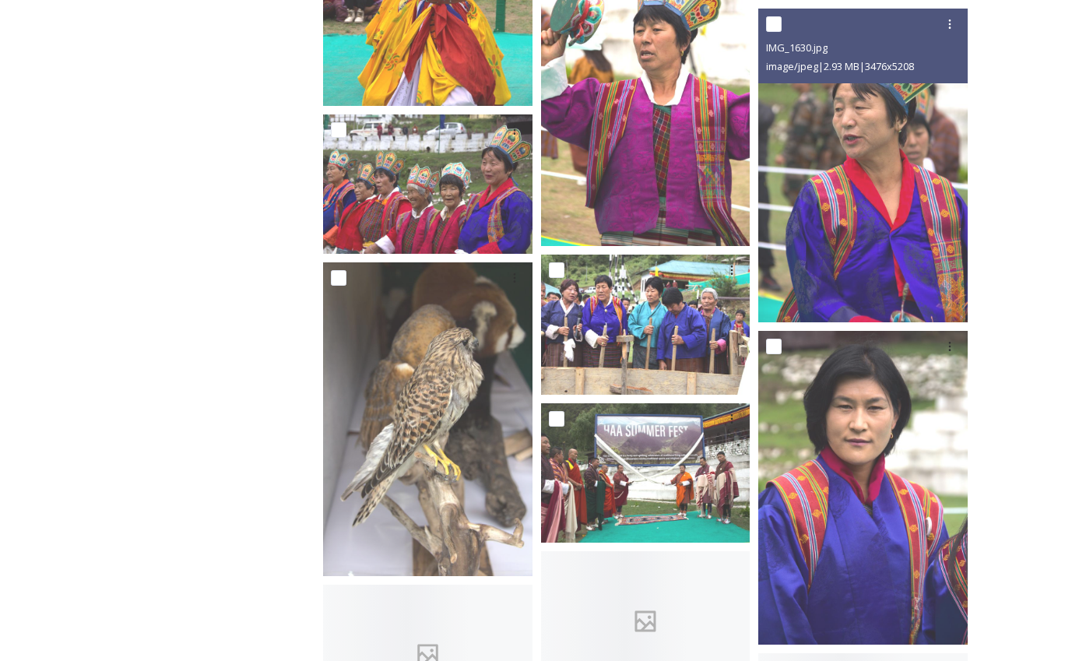
scroll to position [10356, 0]
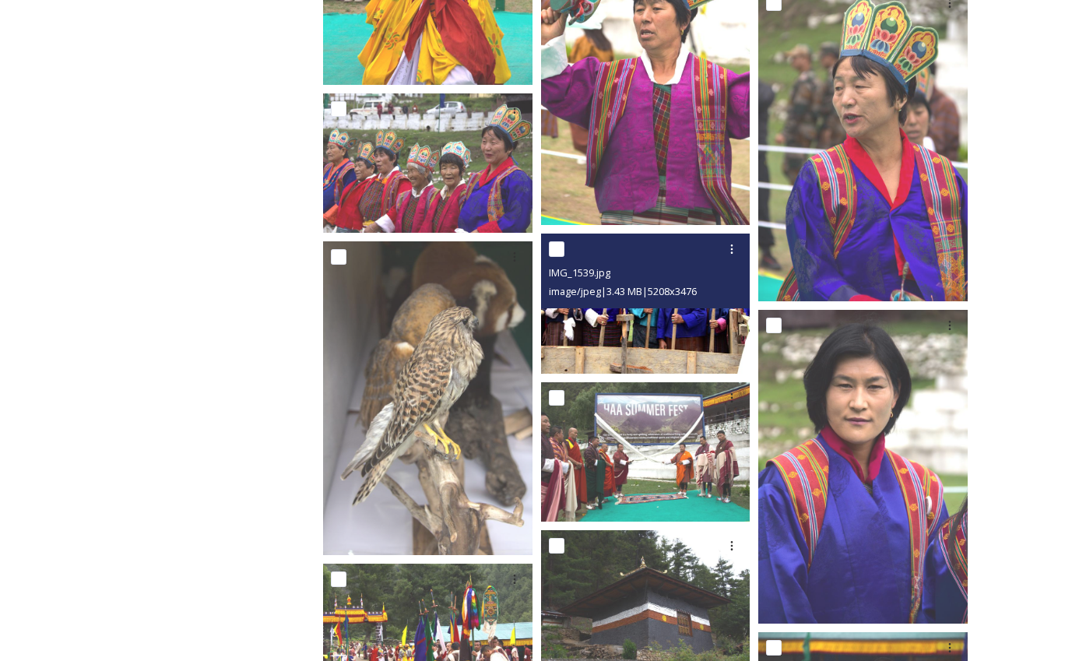
click at [686, 347] on img at bounding box center [645, 303] width 209 height 139
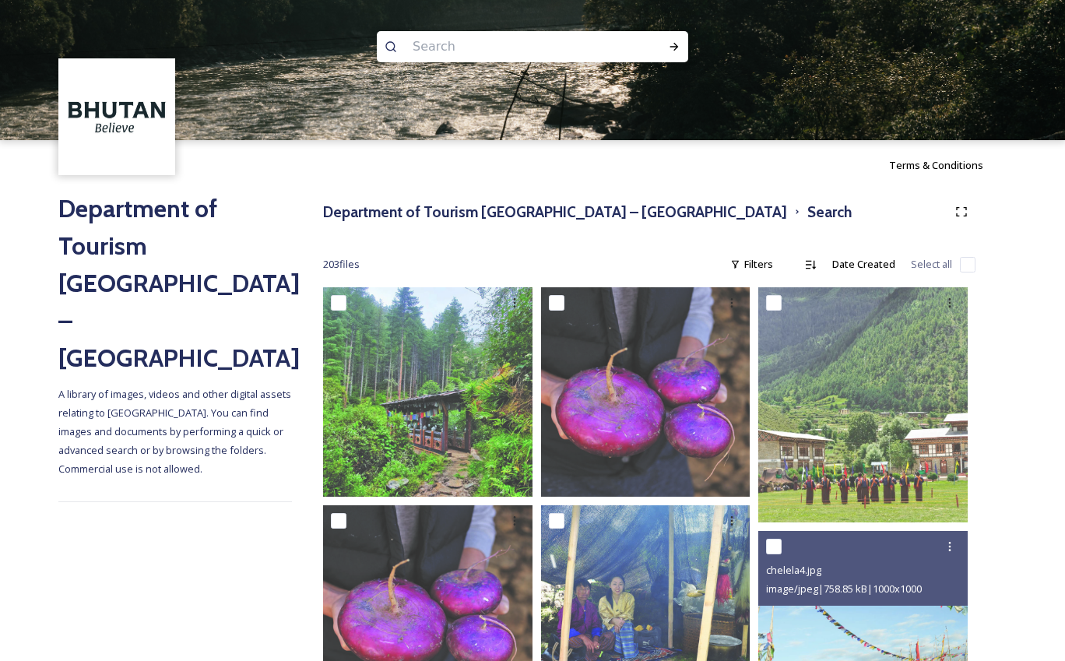
click at [476, 54] on input at bounding box center [511, 47] width 213 height 34
click at [671, 46] on icon at bounding box center [674, 46] width 12 height 12
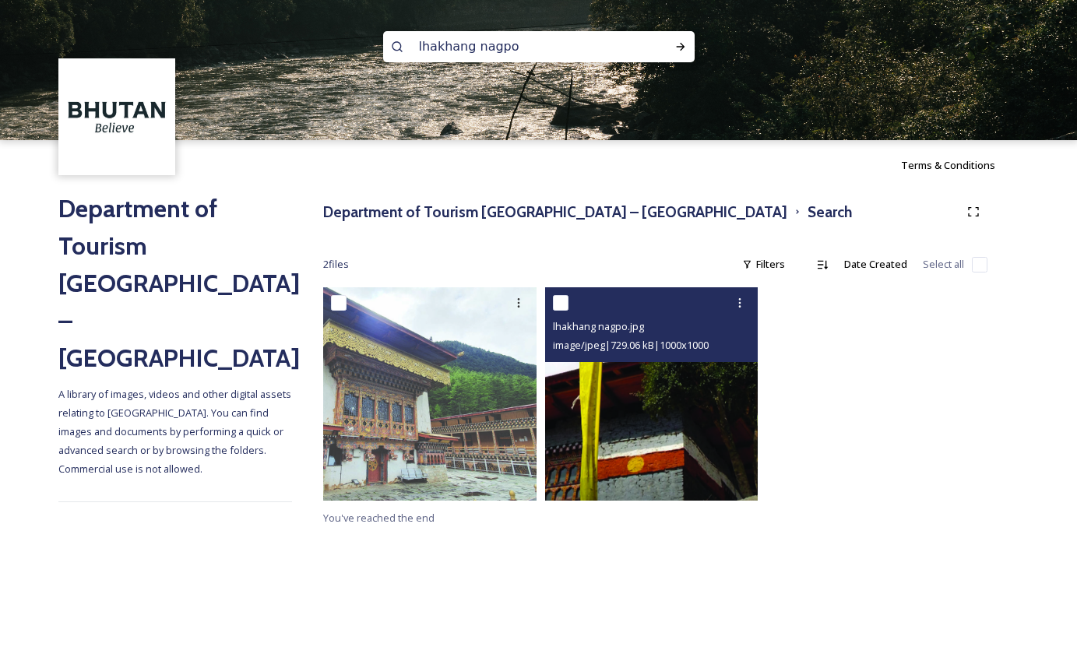
click at [713, 422] on img at bounding box center [651, 393] width 213 height 213
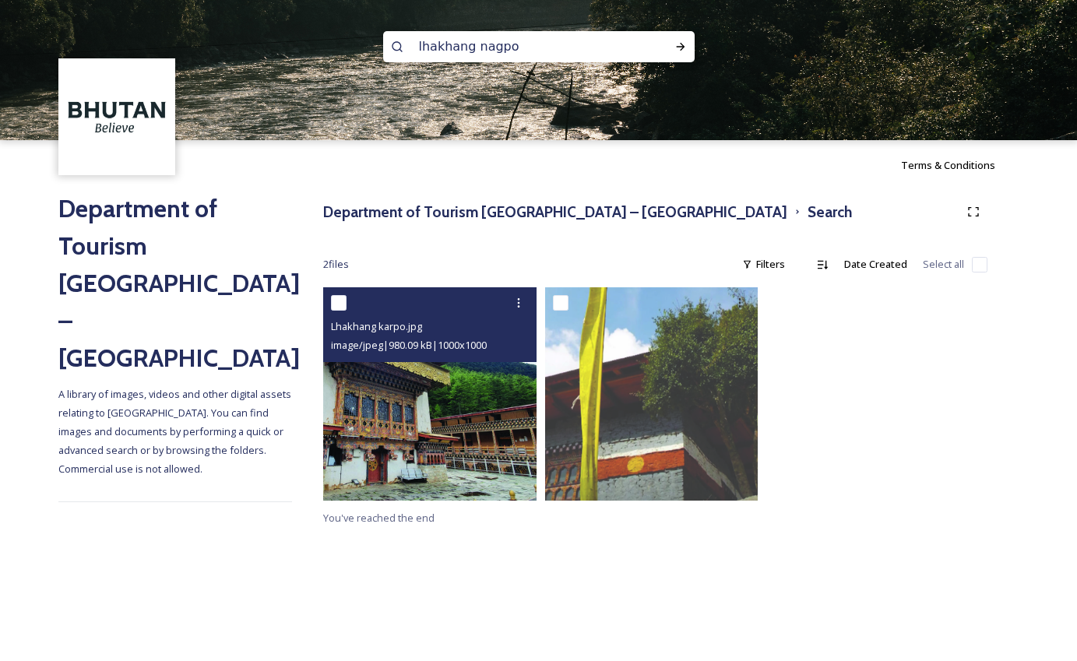
click at [487, 404] on img at bounding box center [429, 393] width 213 height 213
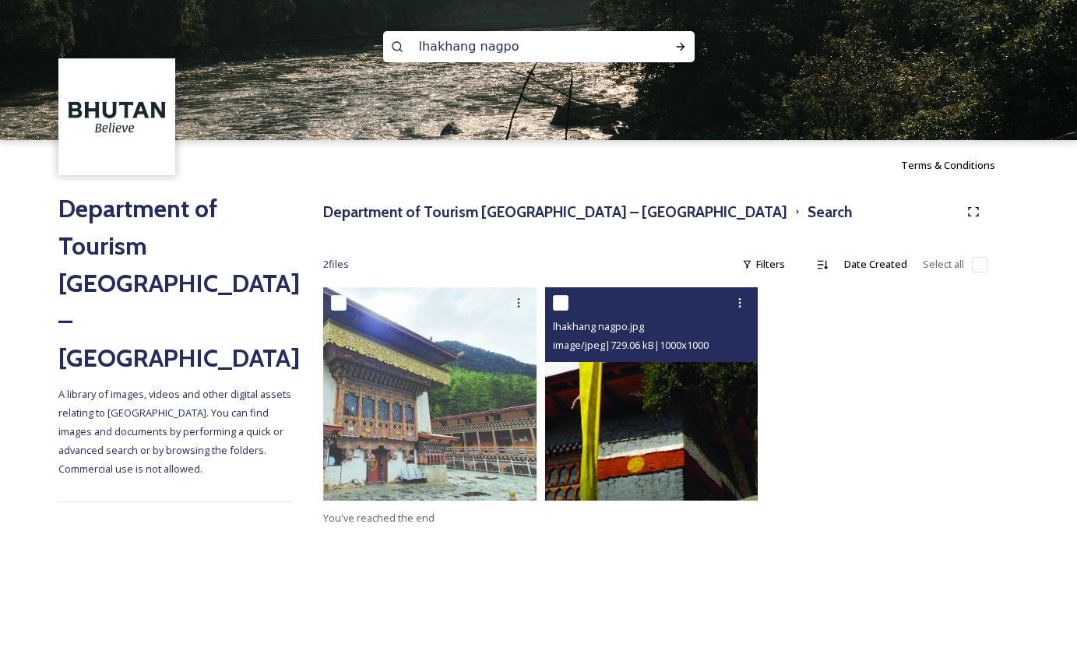
click at [668, 412] on img at bounding box center [651, 393] width 213 height 213
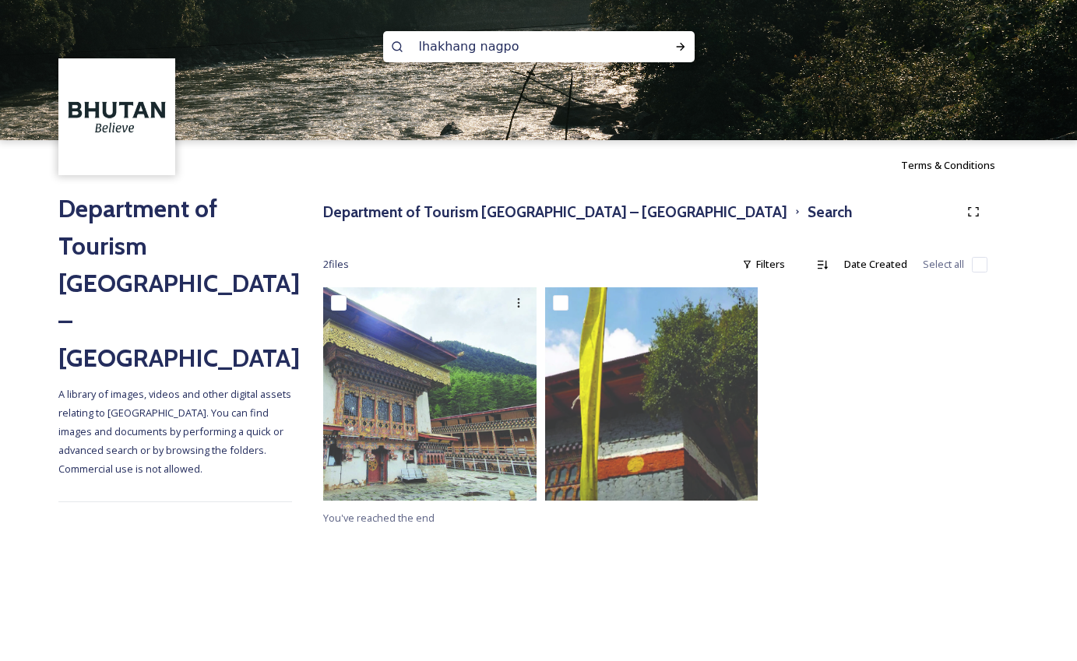
click at [428, 47] on input "lhakhang nagpo" at bounding box center [517, 47] width 213 height 34
drag, startPoint x: 531, startPoint y: 38, endPoint x: 362, endPoint y: 39, distance: 169.0
click at [362, 39] on div "lhakhang nagpo" at bounding box center [538, 70] width 1077 height 140
paste input "sacred valley of three hill"
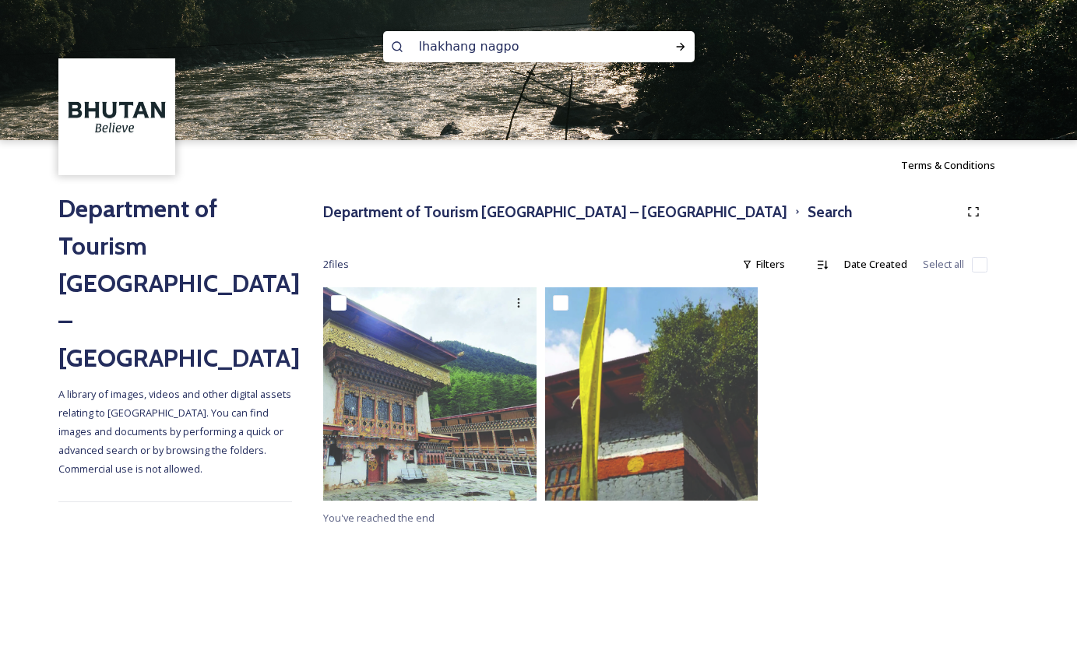
type input "sacred valley of three hill"
click at [675, 48] on icon at bounding box center [680, 46] width 12 height 12
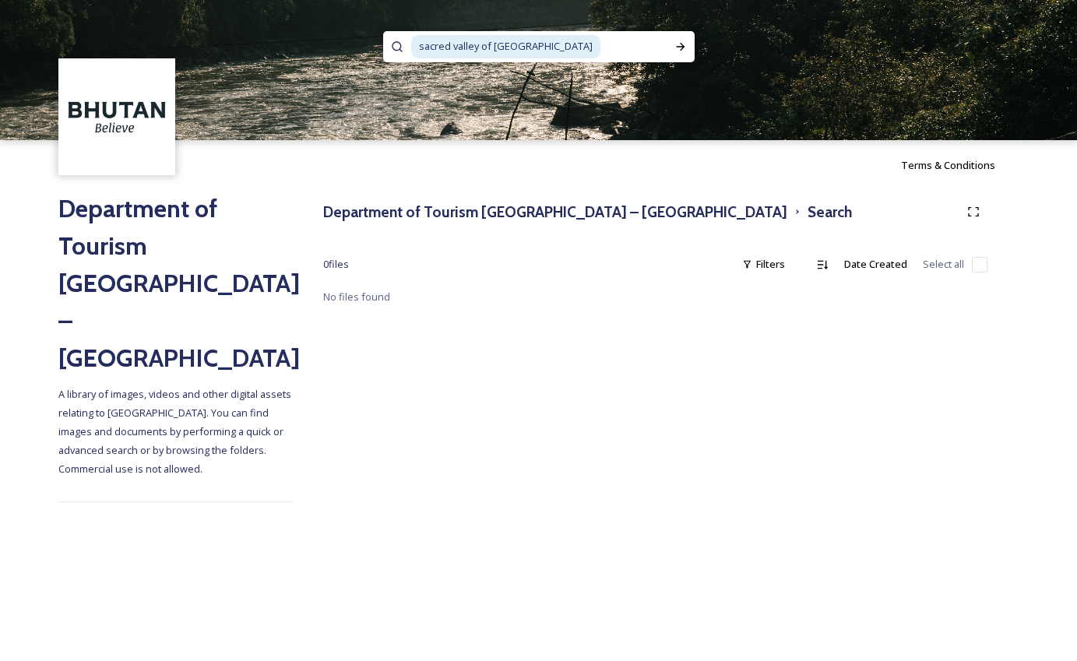
click at [489, 46] on span "sacred valley of three hill" at bounding box center [505, 46] width 189 height 23
drag, startPoint x: 491, startPoint y: 44, endPoint x: 353, endPoint y: 44, distance: 137.8
click at [353, 44] on div "sacred valley of three hill" at bounding box center [538, 70] width 1077 height 140
click at [683, 44] on icon at bounding box center [680, 46] width 12 height 12
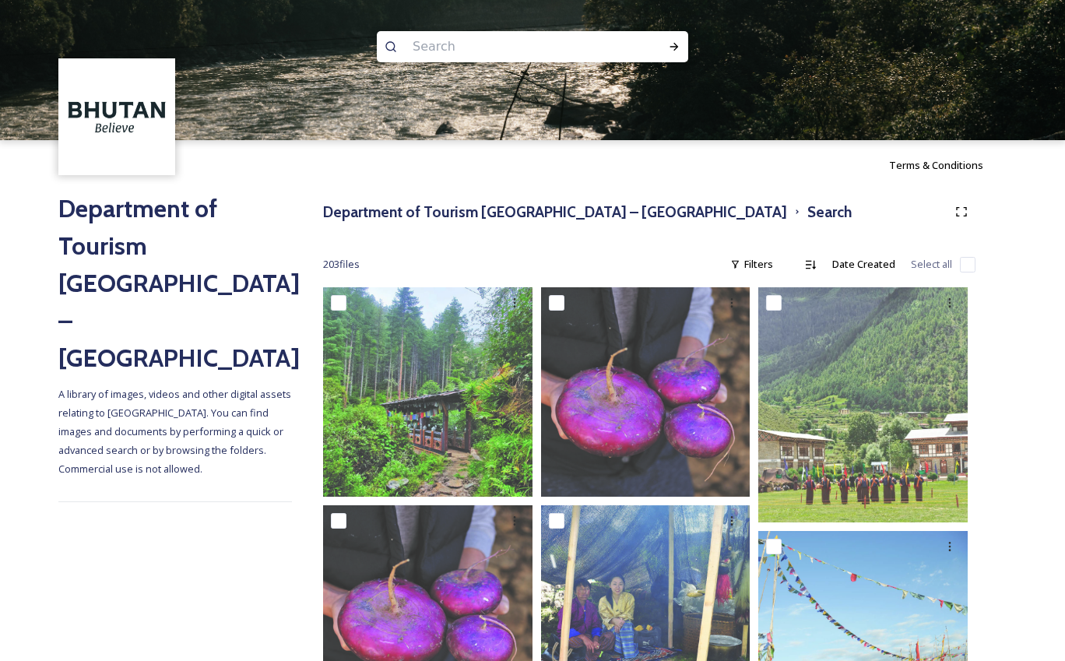
click at [461, 51] on input at bounding box center [511, 47] width 213 height 34
paste input "[GEOGRAPHIC_DATA], [GEOGRAPHIC_DATA]"
type input "[GEOGRAPHIC_DATA], [GEOGRAPHIC_DATA]"
drag, startPoint x: 486, startPoint y: 45, endPoint x: 599, endPoint y: 45, distance: 112.9
click at [599, 45] on div "[GEOGRAPHIC_DATA], [GEOGRAPHIC_DATA]" at bounding box center [532, 46] width 255 height 31
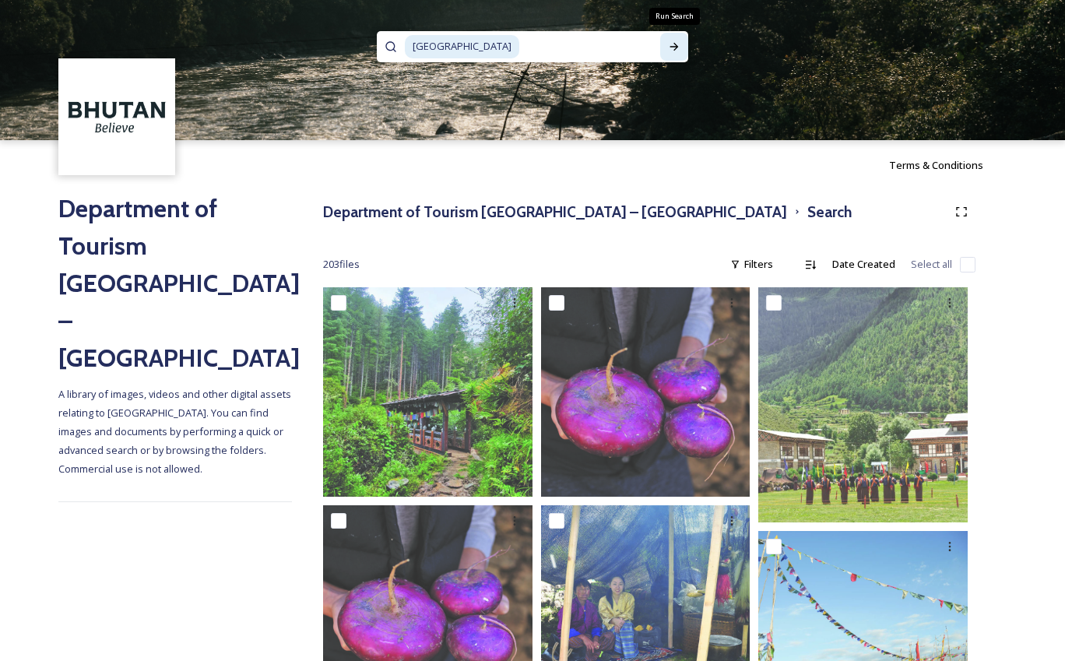
click at [679, 47] on icon at bounding box center [674, 46] width 12 height 12
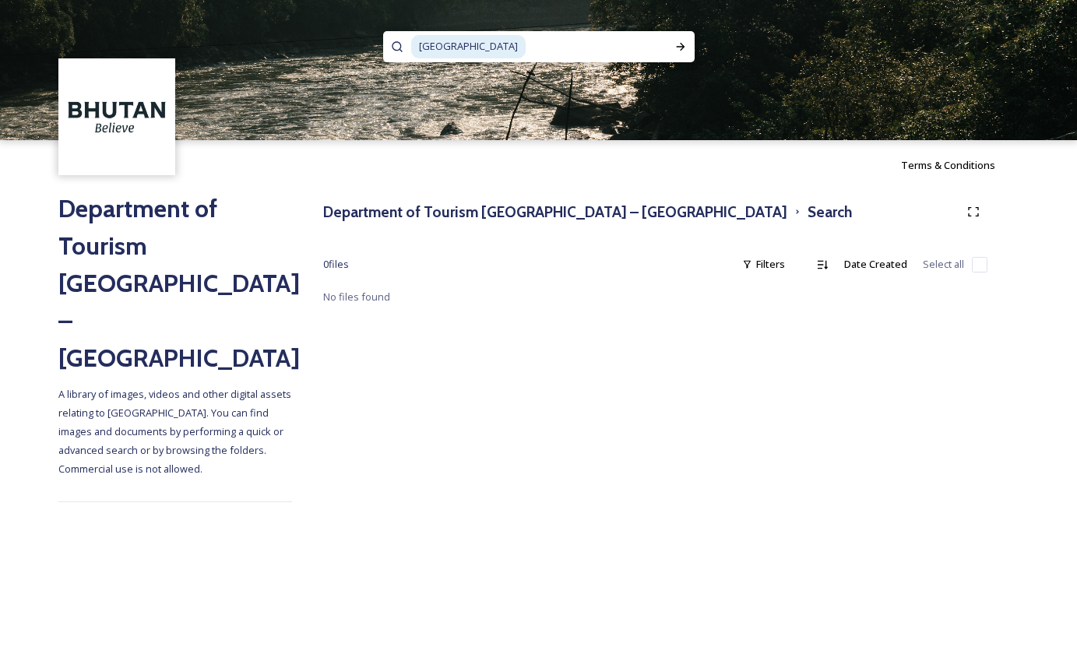
click at [465, 44] on span "Domkhar Palace" at bounding box center [468, 46] width 114 height 23
click at [681, 47] on icon at bounding box center [680, 47] width 9 height 8
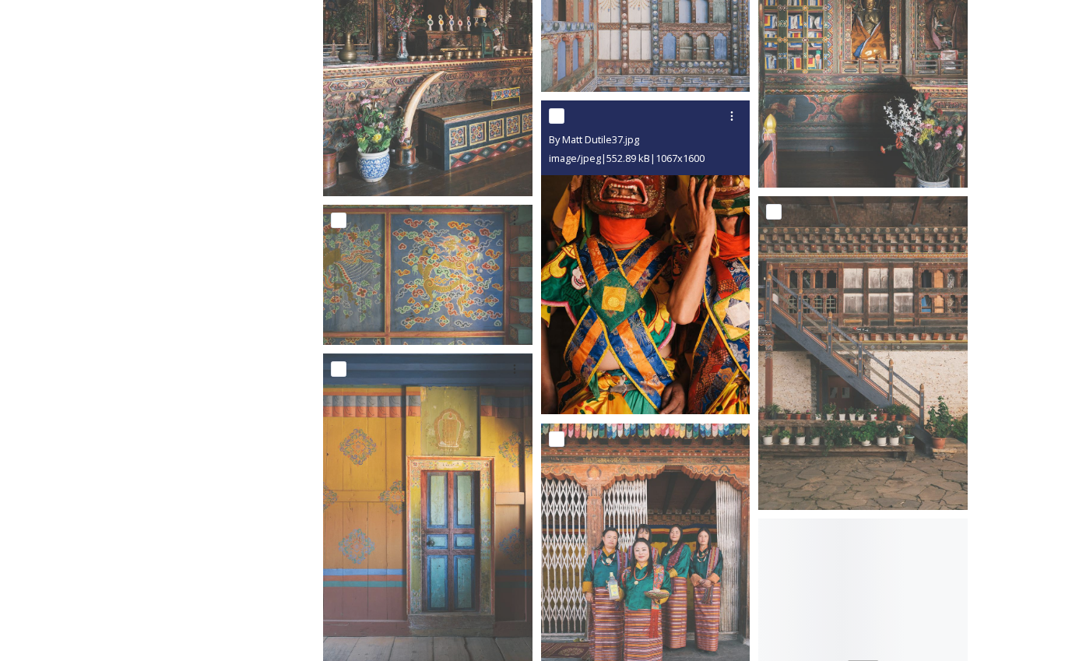
scroll to position [10356, 0]
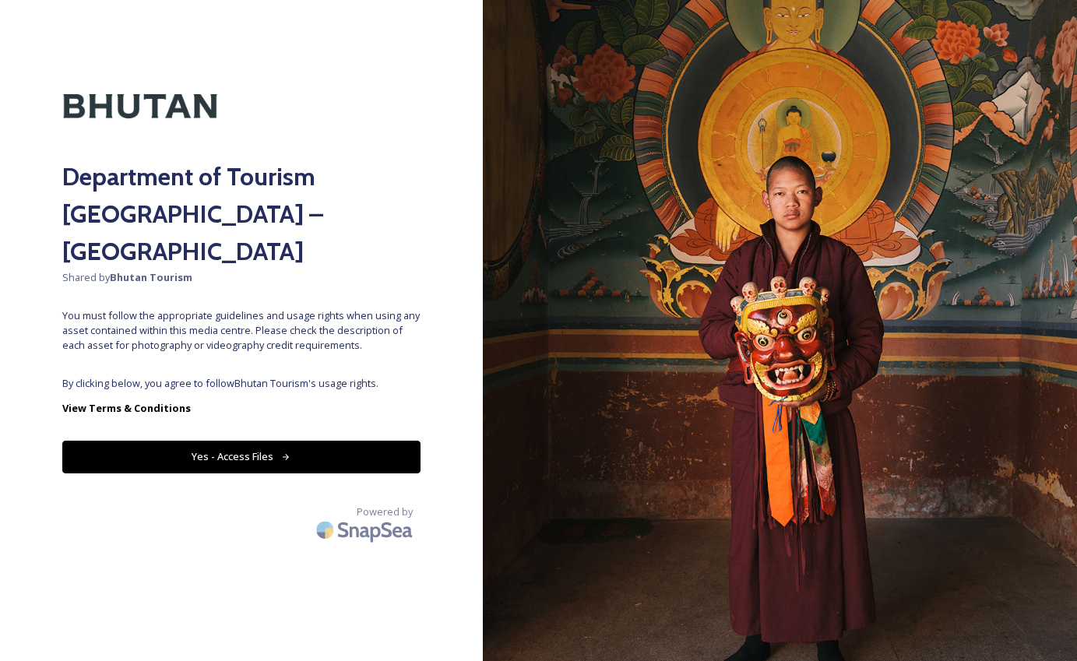
click at [241, 441] on button "Yes - Access Files" at bounding box center [241, 457] width 358 height 32
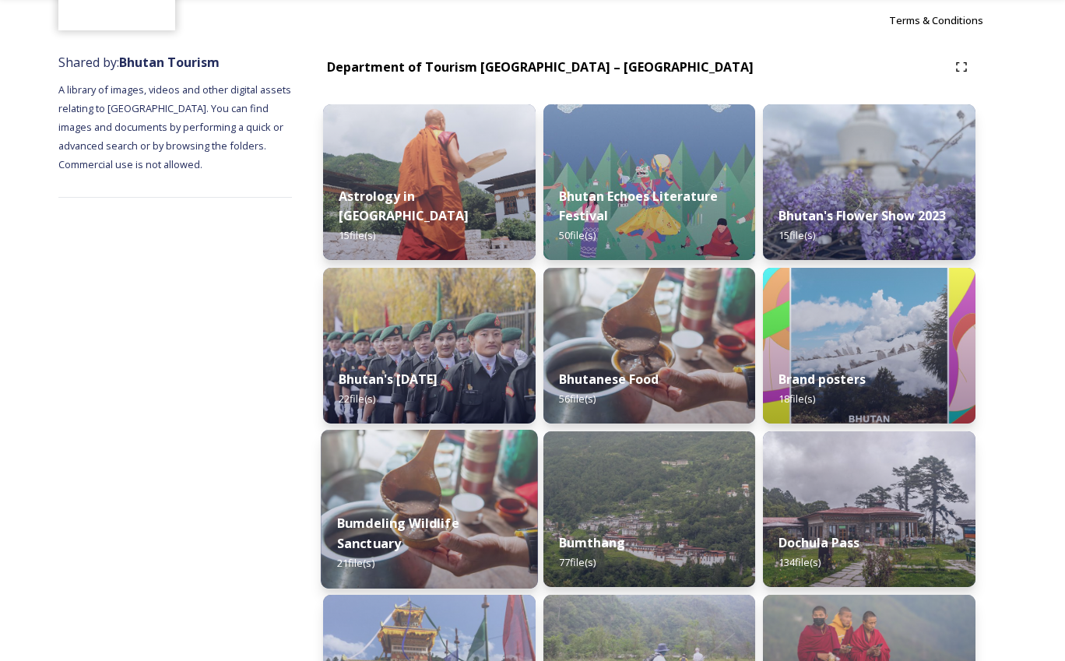
scroll to position [311, 0]
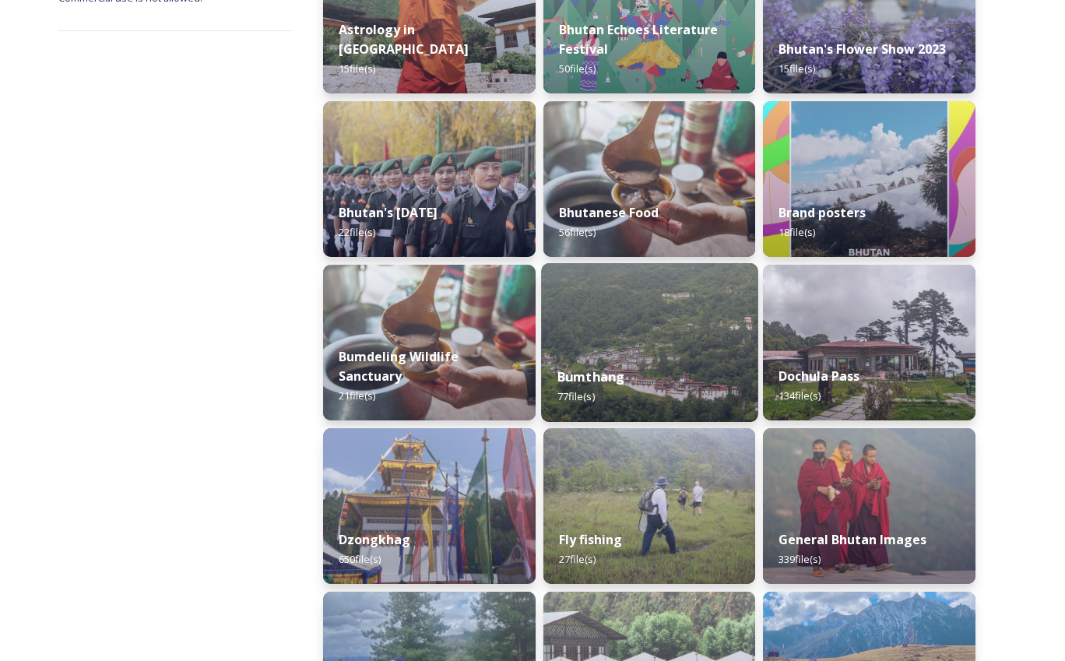
click at [630, 308] on img at bounding box center [649, 342] width 216 height 159
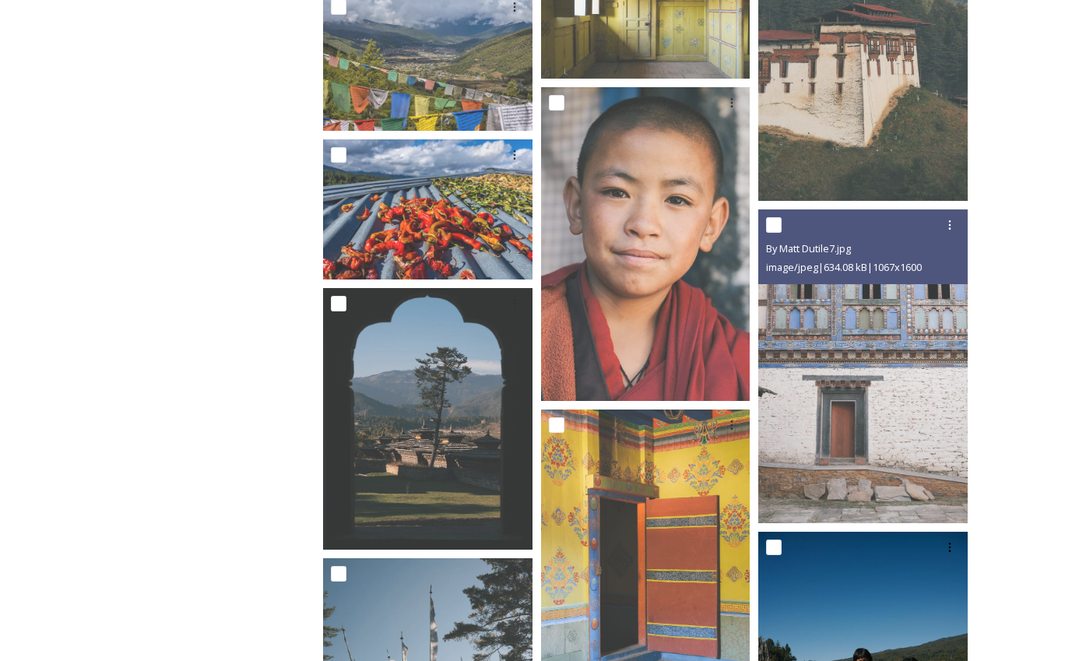
scroll to position [3738, 0]
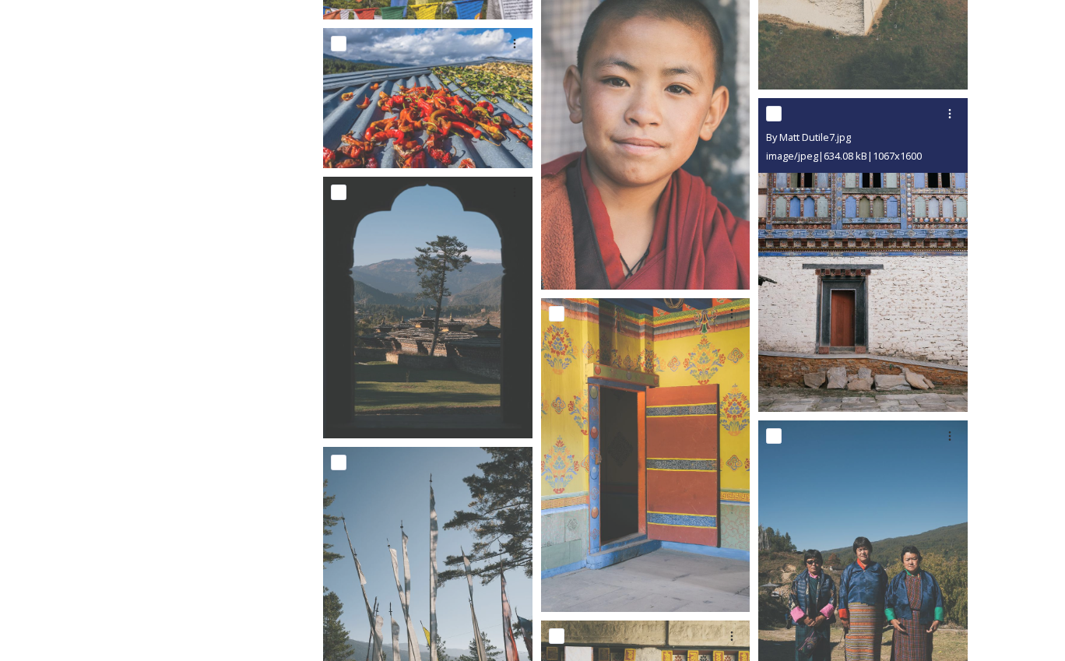
click at [852, 266] on img at bounding box center [862, 255] width 209 height 314
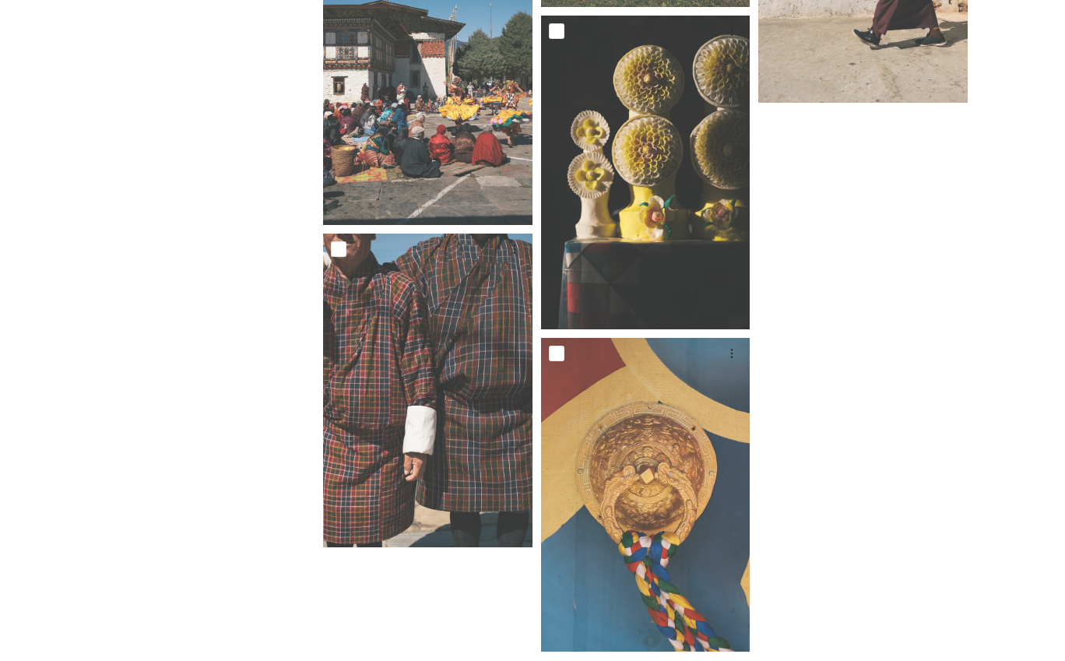
scroll to position [6304, 0]
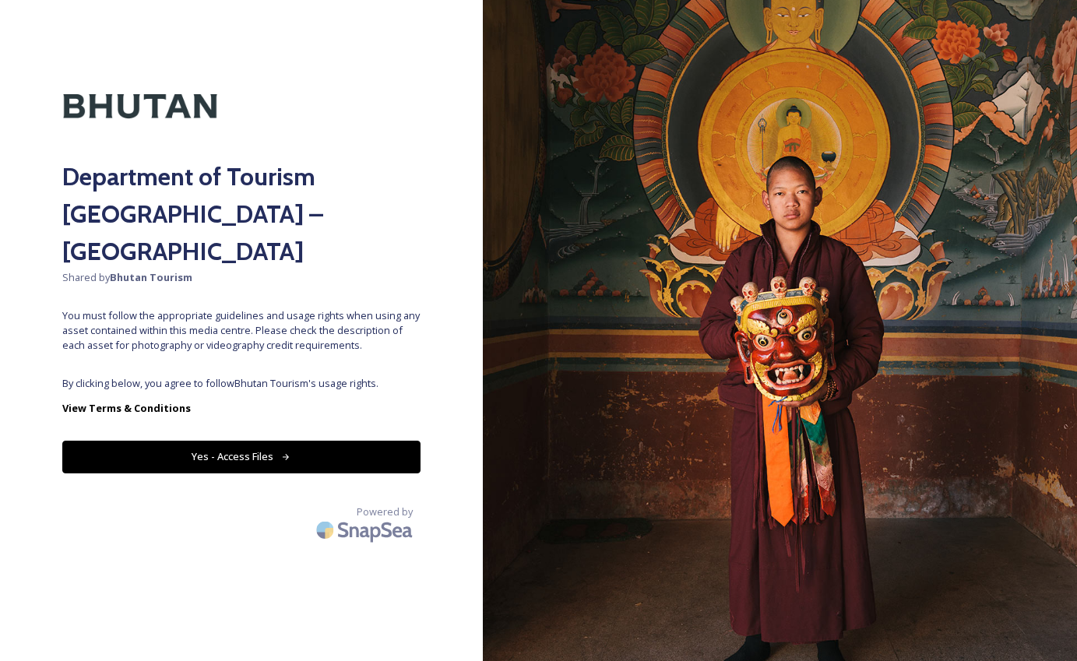
click at [320, 400] on div "Department of Tourism [GEOGRAPHIC_DATA] – Brand Centre Shared by Bhutan Tourism…" at bounding box center [241, 330] width 483 height 536
click at [322, 441] on button "Yes - Access Files" at bounding box center [241, 457] width 358 height 32
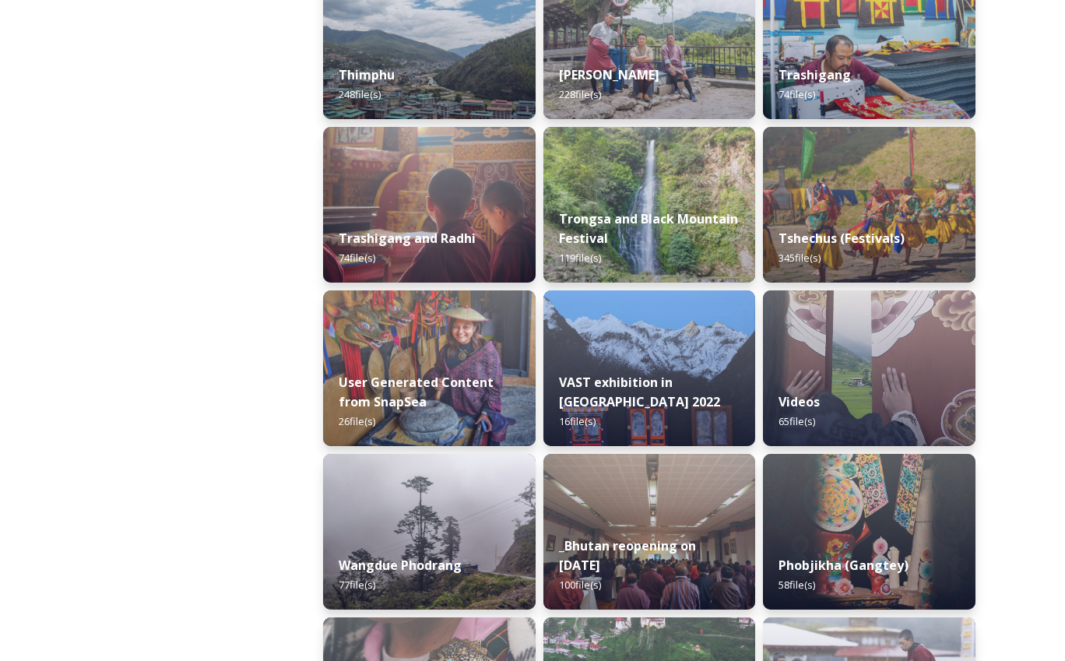
scroll to position [1947, 0]
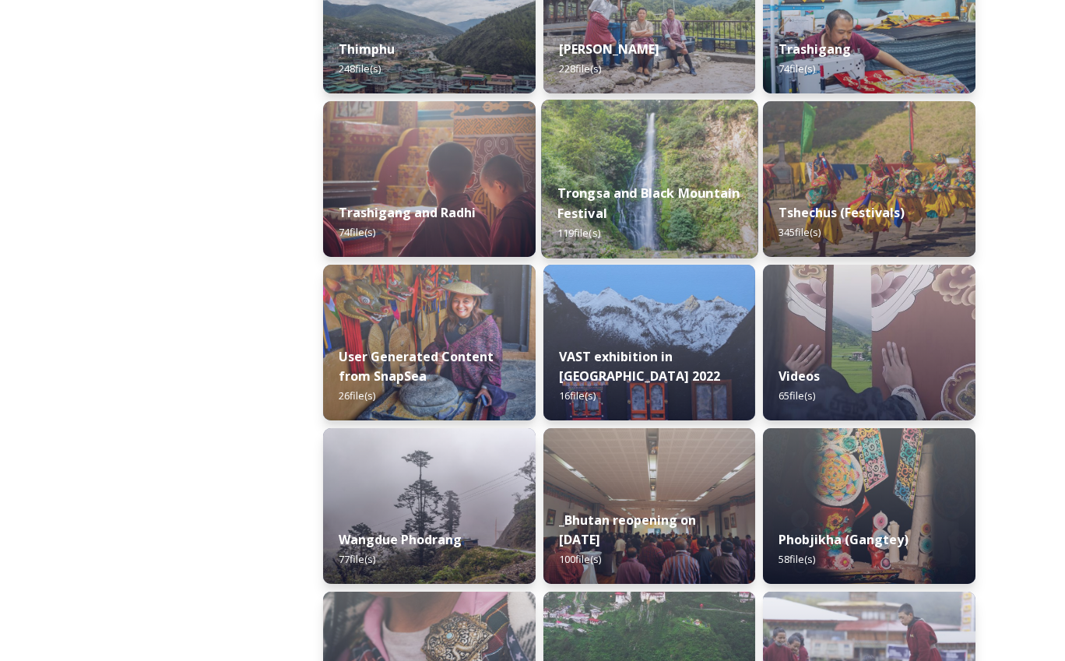
click at [690, 163] on img at bounding box center [649, 179] width 216 height 159
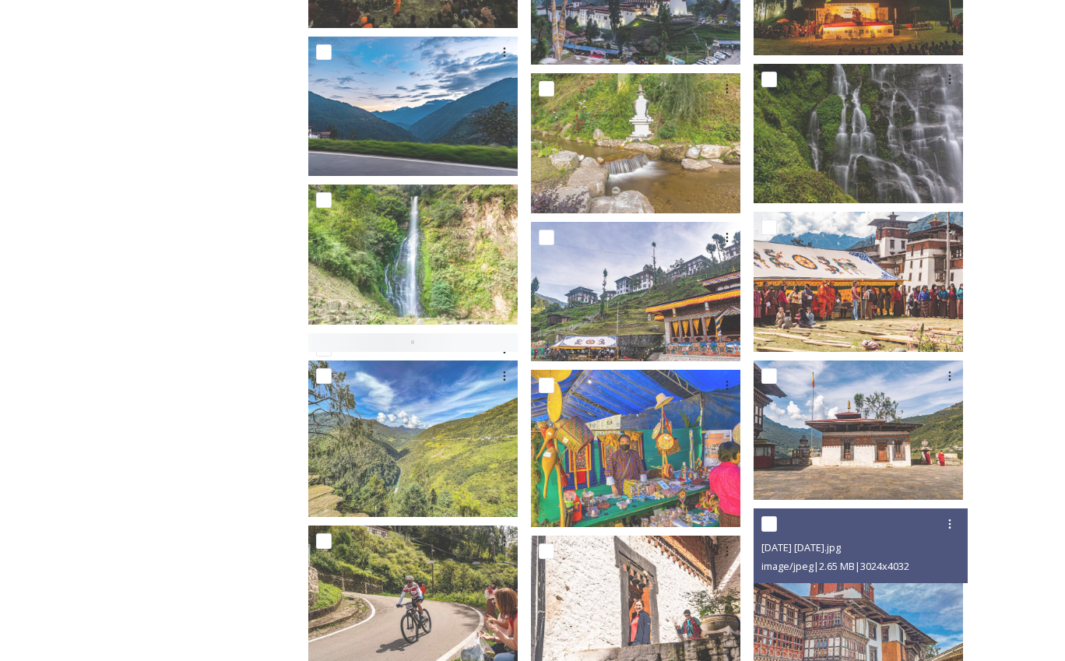
scroll to position [701, 0]
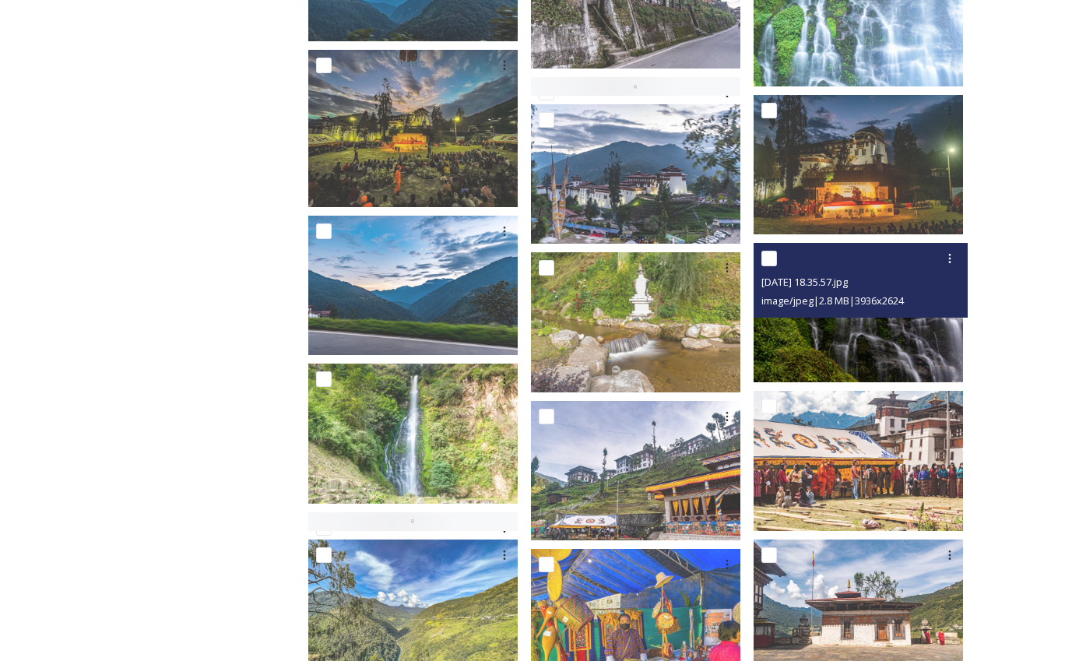
click at [904, 294] on span "image/jpeg | 2.8 MB | 3936 x 2624" at bounding box center [833, 301] width 142 height 14
click at [913, 331] on img at bounding box center [858, 312] width 209 height 139
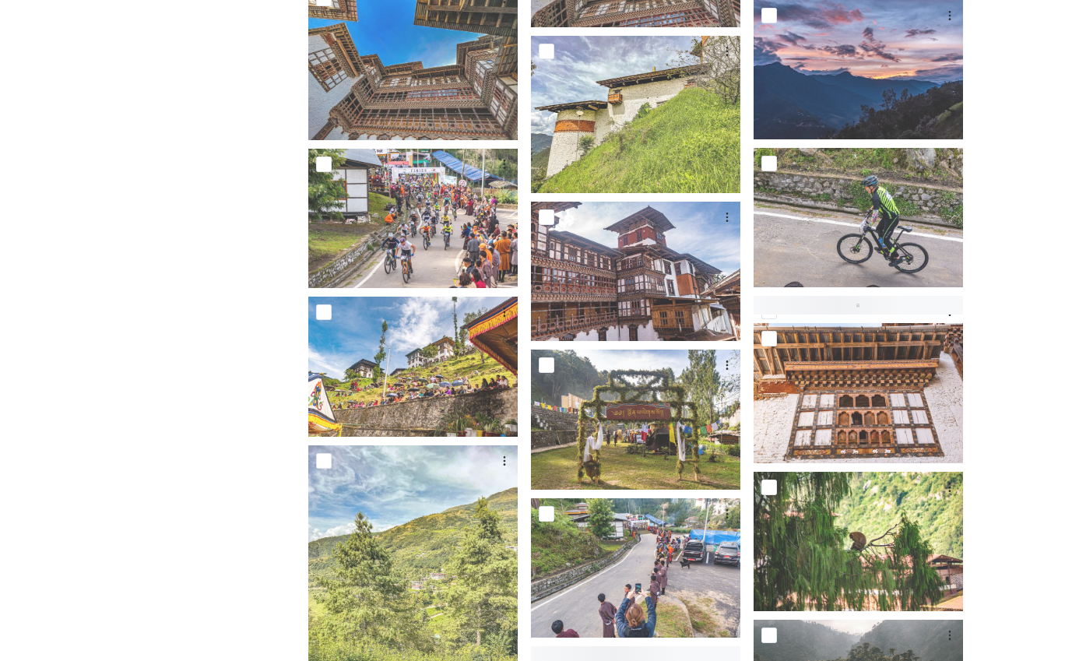
scroll to position [3426, 0]
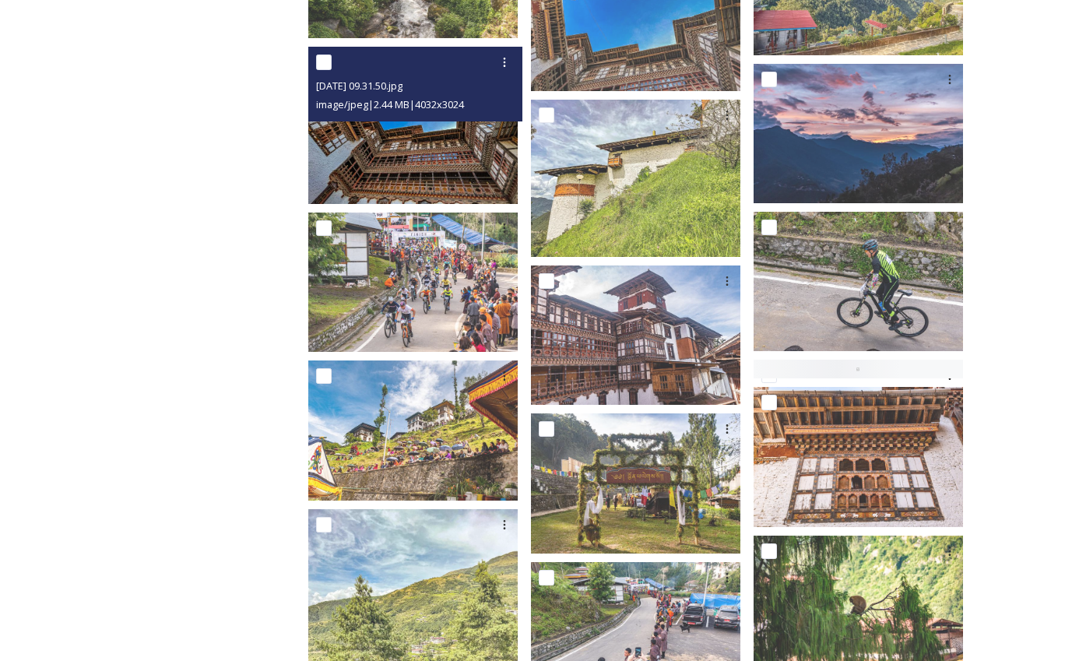
click at [457, 139] on img at bounding box center [412, 125] width 209 height 157
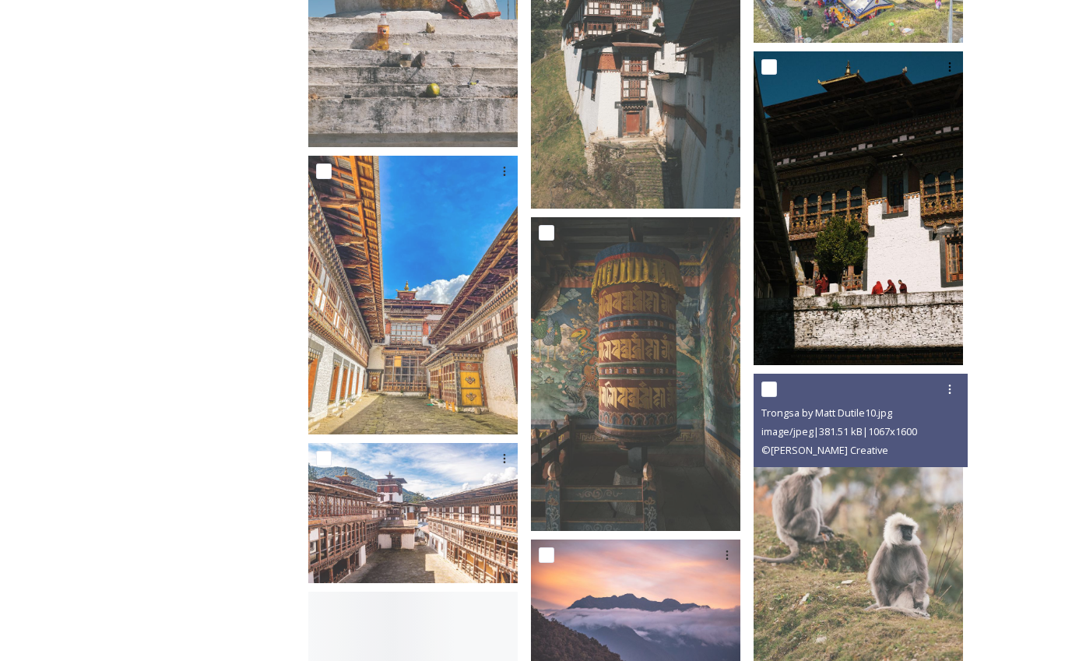
scroll to position [4983, 0]
